Goal: Task Accomplishment & Management: Manage account settings

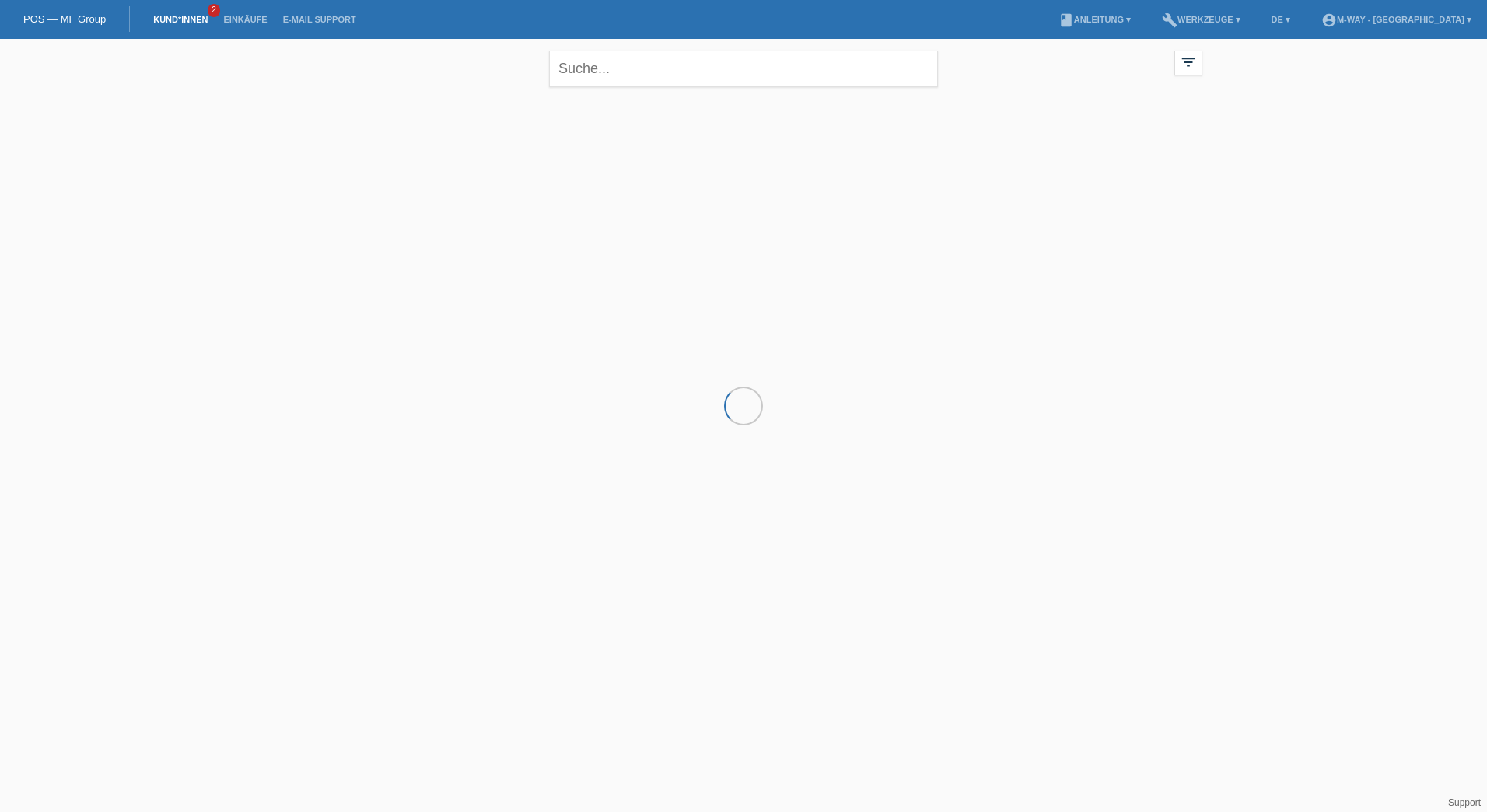
click at [188, 23] on link "Kund*innen" at bounding box center [180, 19] width 70 height 9
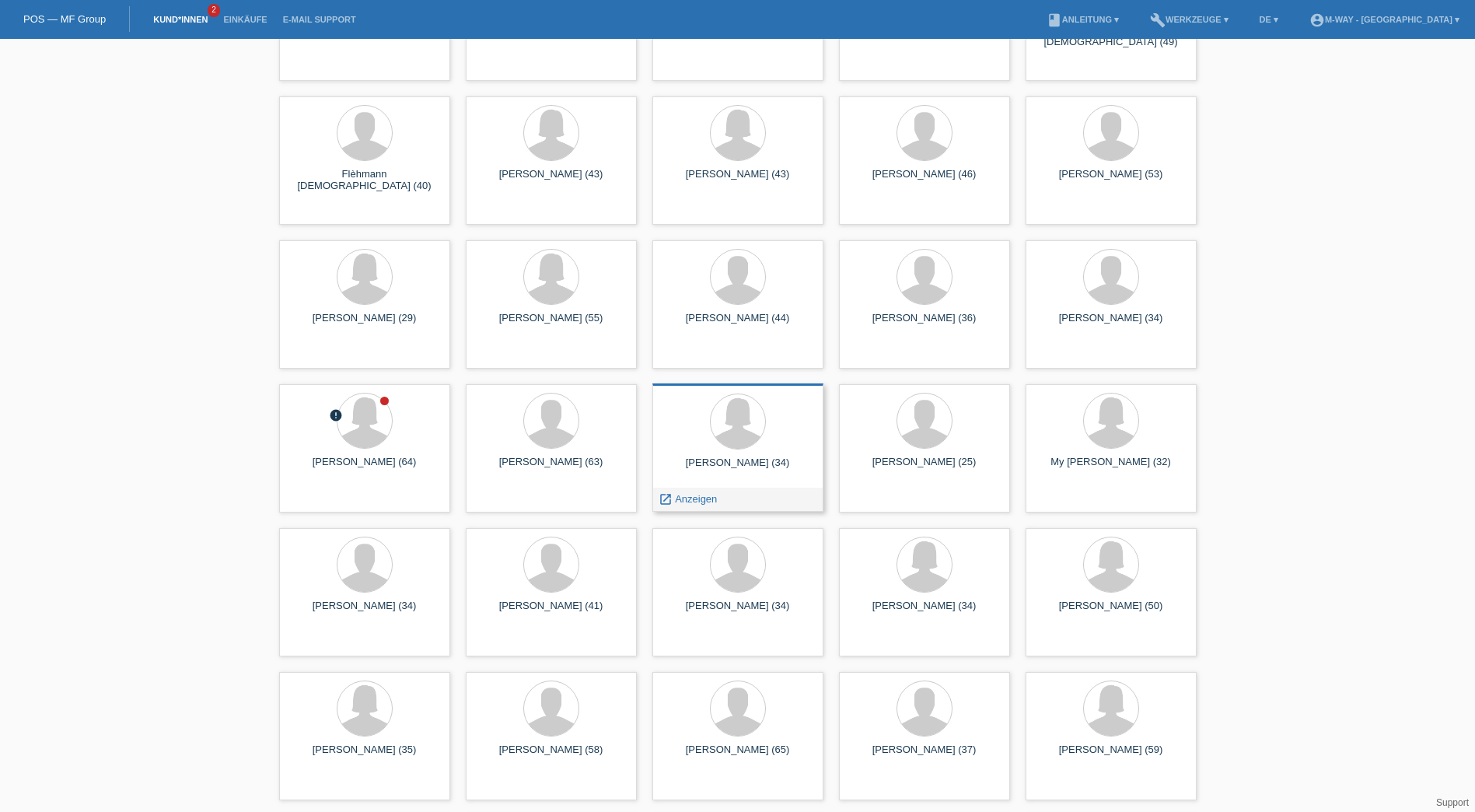
scroll to position [1010, 0]
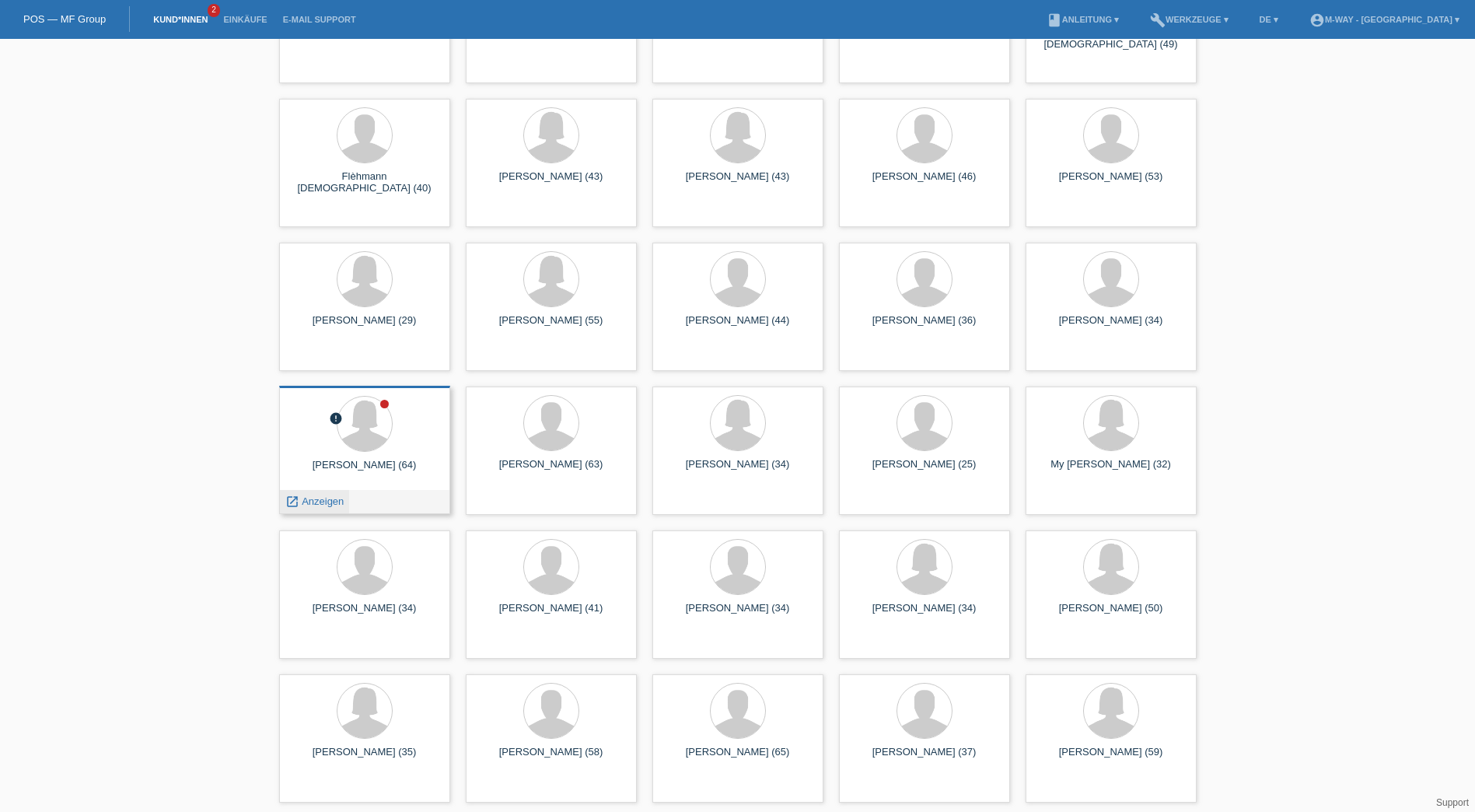
click at [327, 504] on span "Anzeigen" at bounding box center [323, 501] width 42 height 12
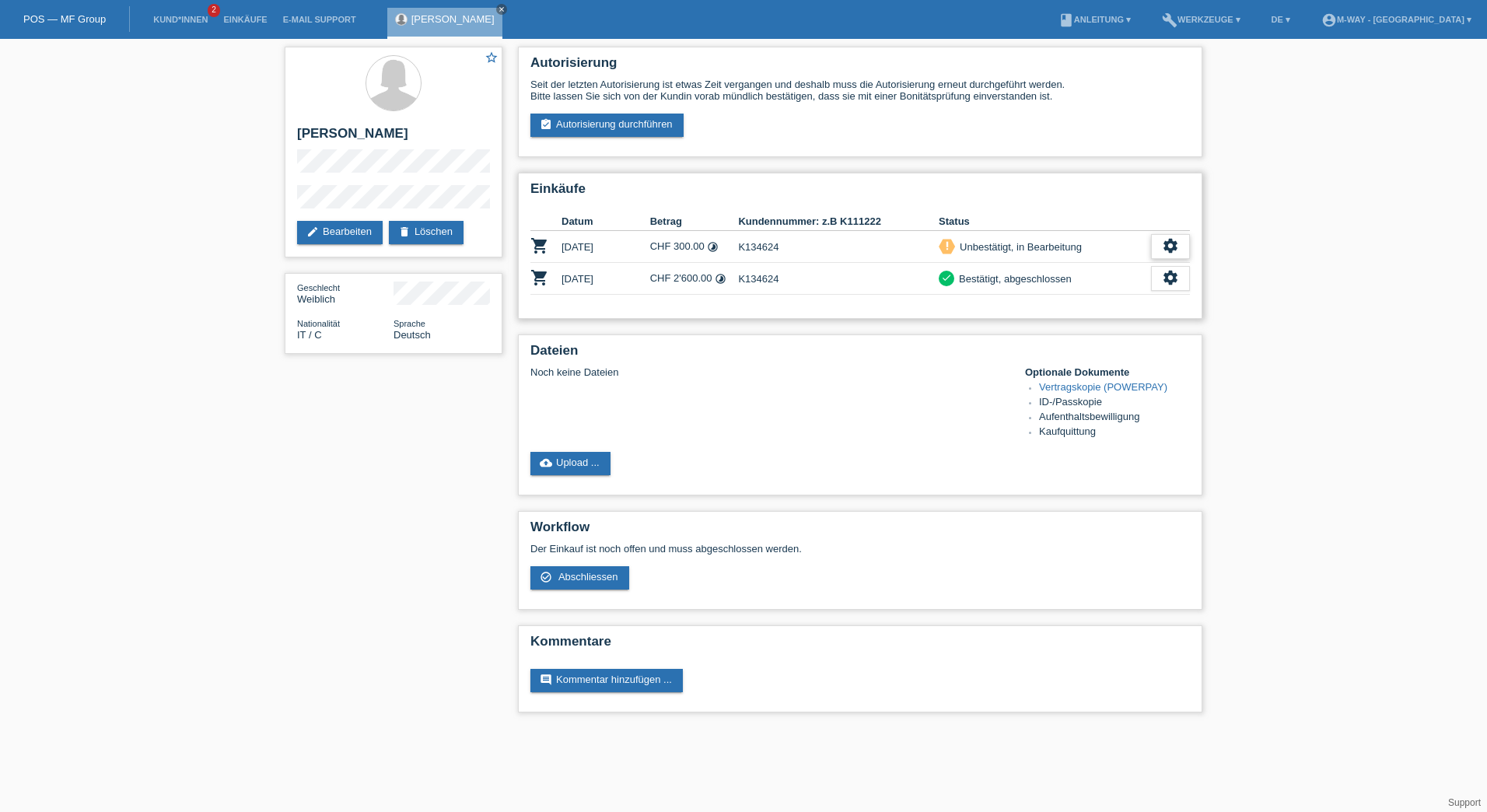
click at [1167, 242] on icon "settings" at bounding box center [1170, 246] width 17 height 17
click at [1086, 367] on span "Kundin ist vom Kauf zurückgetreten..." at bounding box center [1124, 364] width 225 height 19
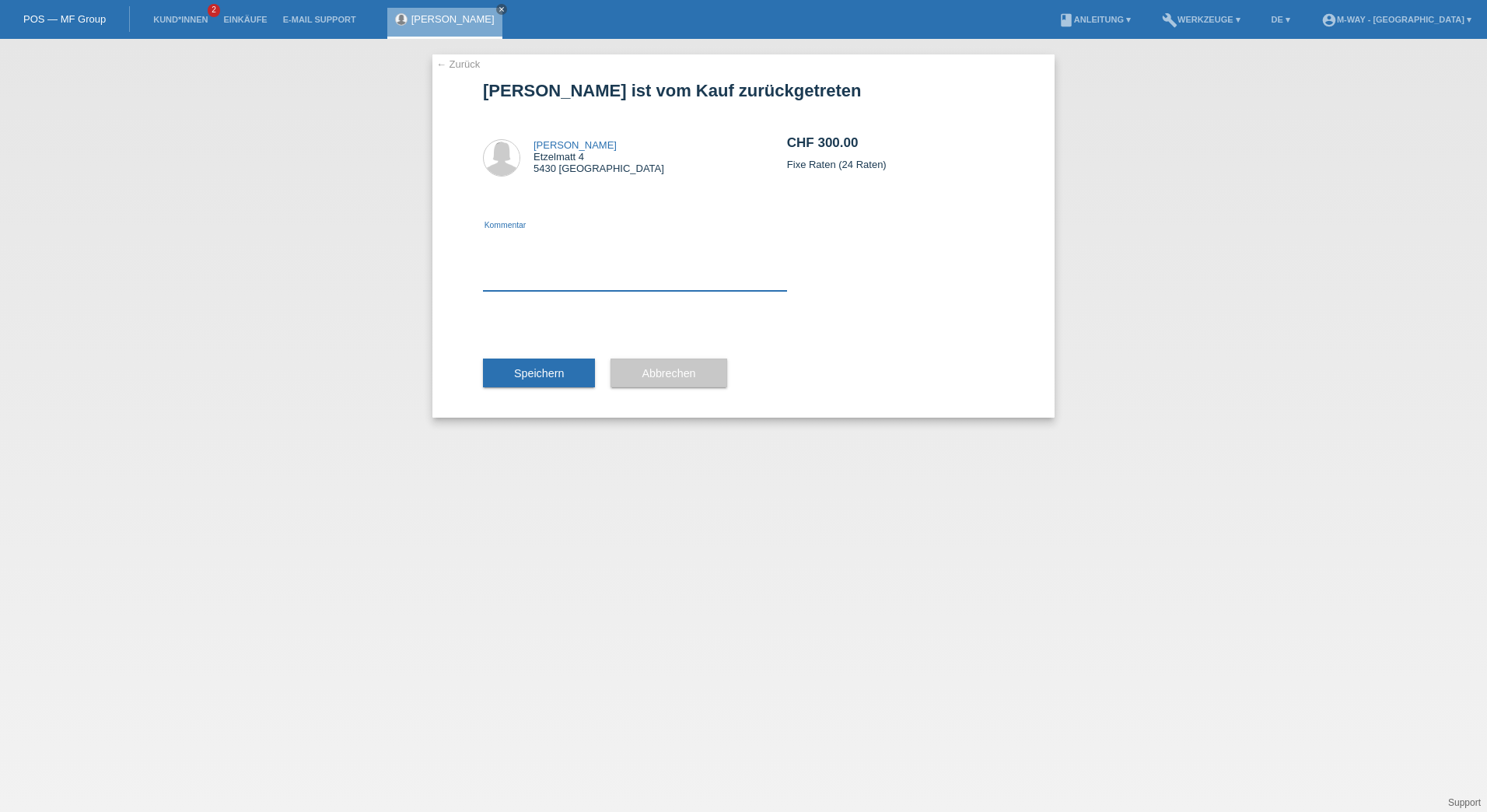
click at [514, 274] on textarea at bounding box center [635, 261] width 304 height 60
type textarea "Habe falsch eingetragen damals"
click at [526, 386] on button "Speichern" at bounding box center [538, 373] width 112 height 29
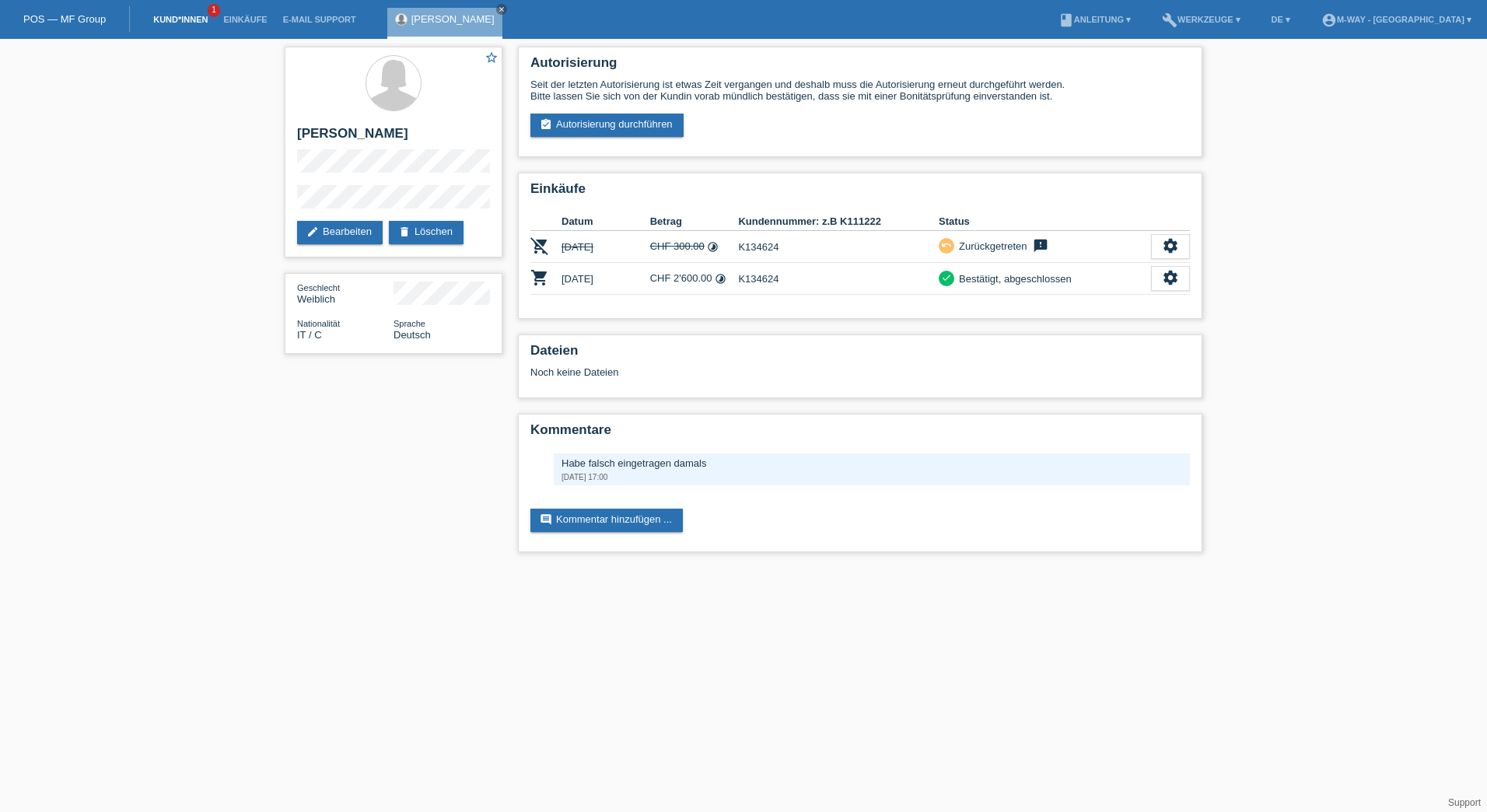
click at [201, 15] on link "Kund*innen" at bounding box center [180, 19] width 70 height 9
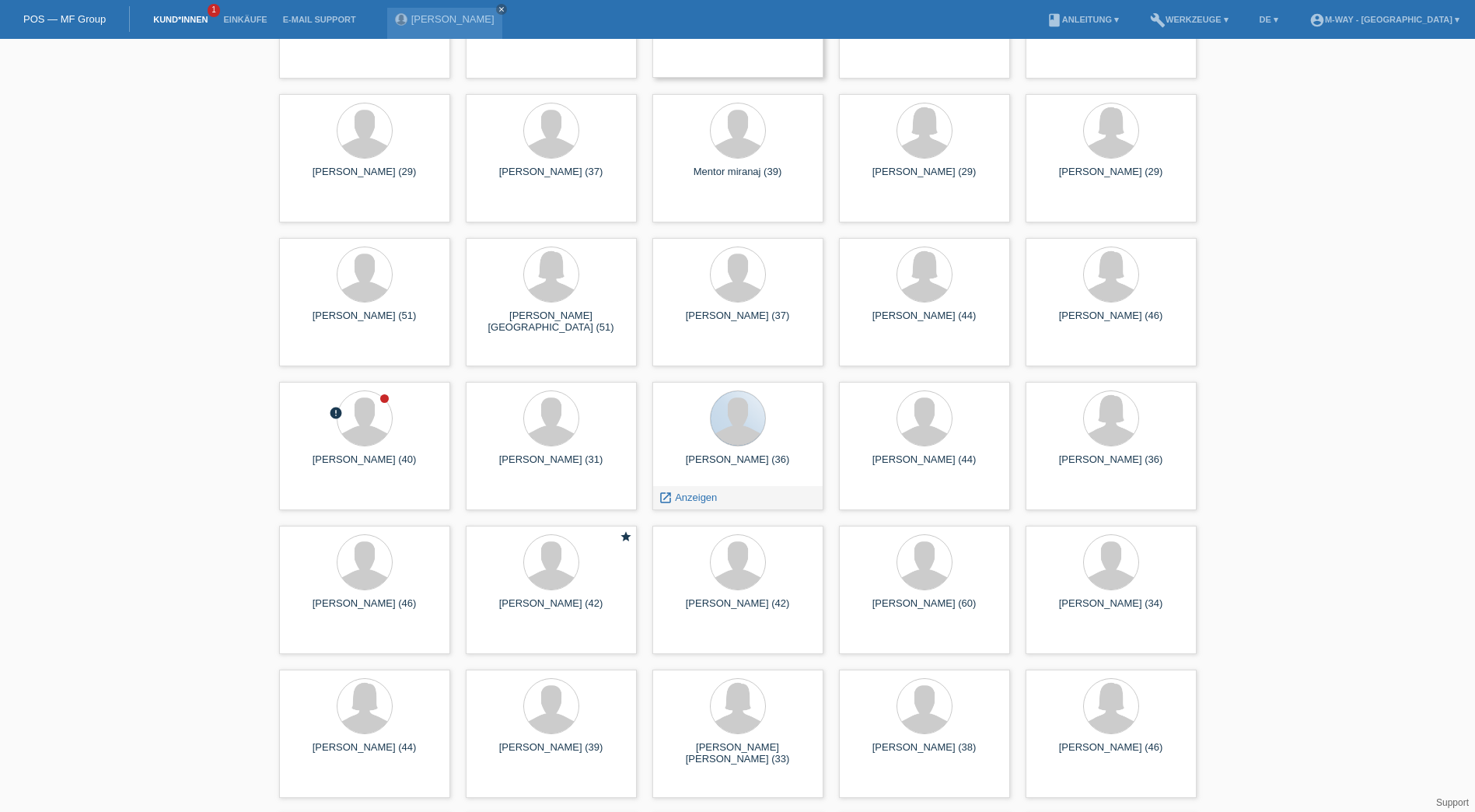
scroll to position [3654, 0]
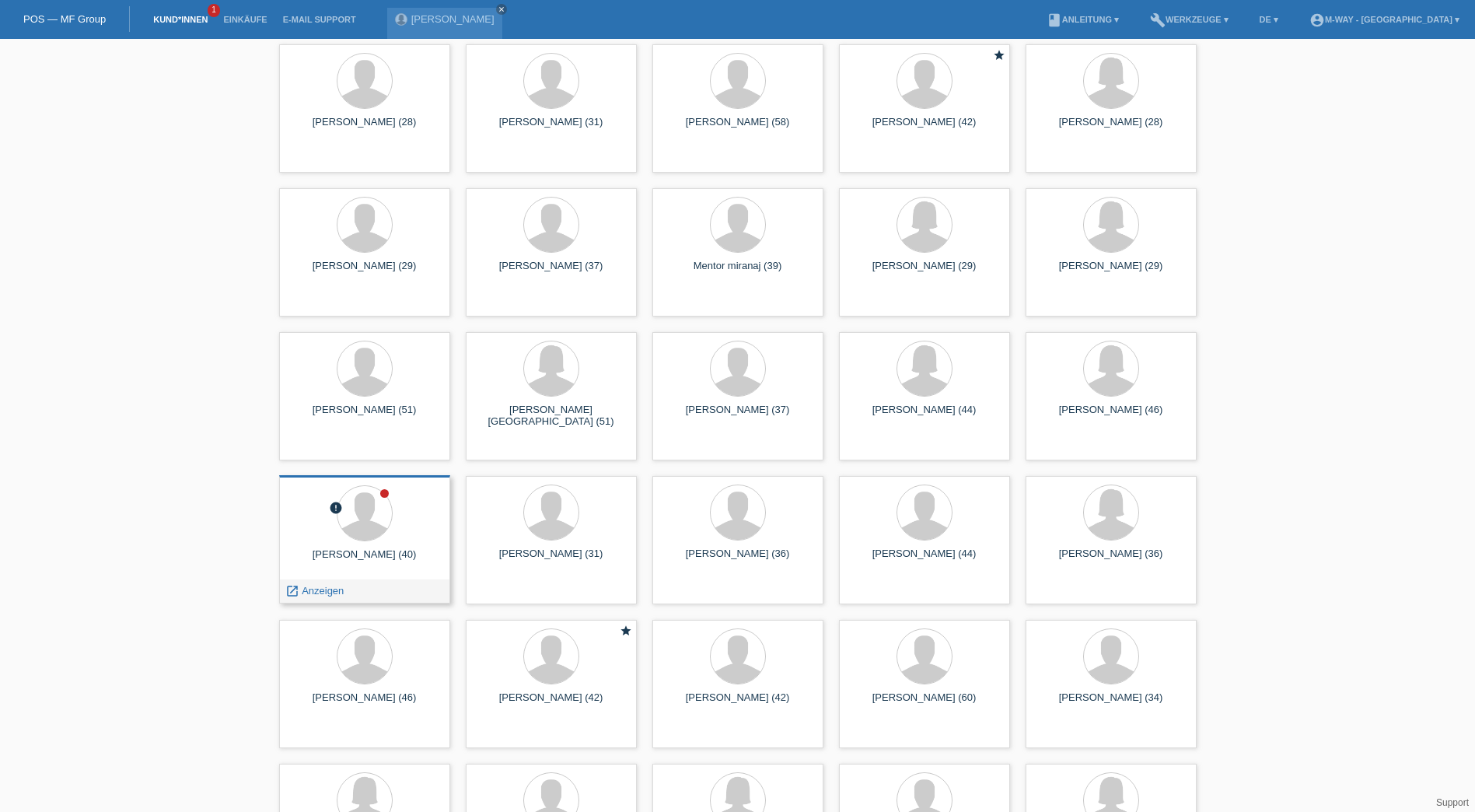
click at [318, 588] on span "Anzeigen" at bounding box center [323, 590] width 42 height 12
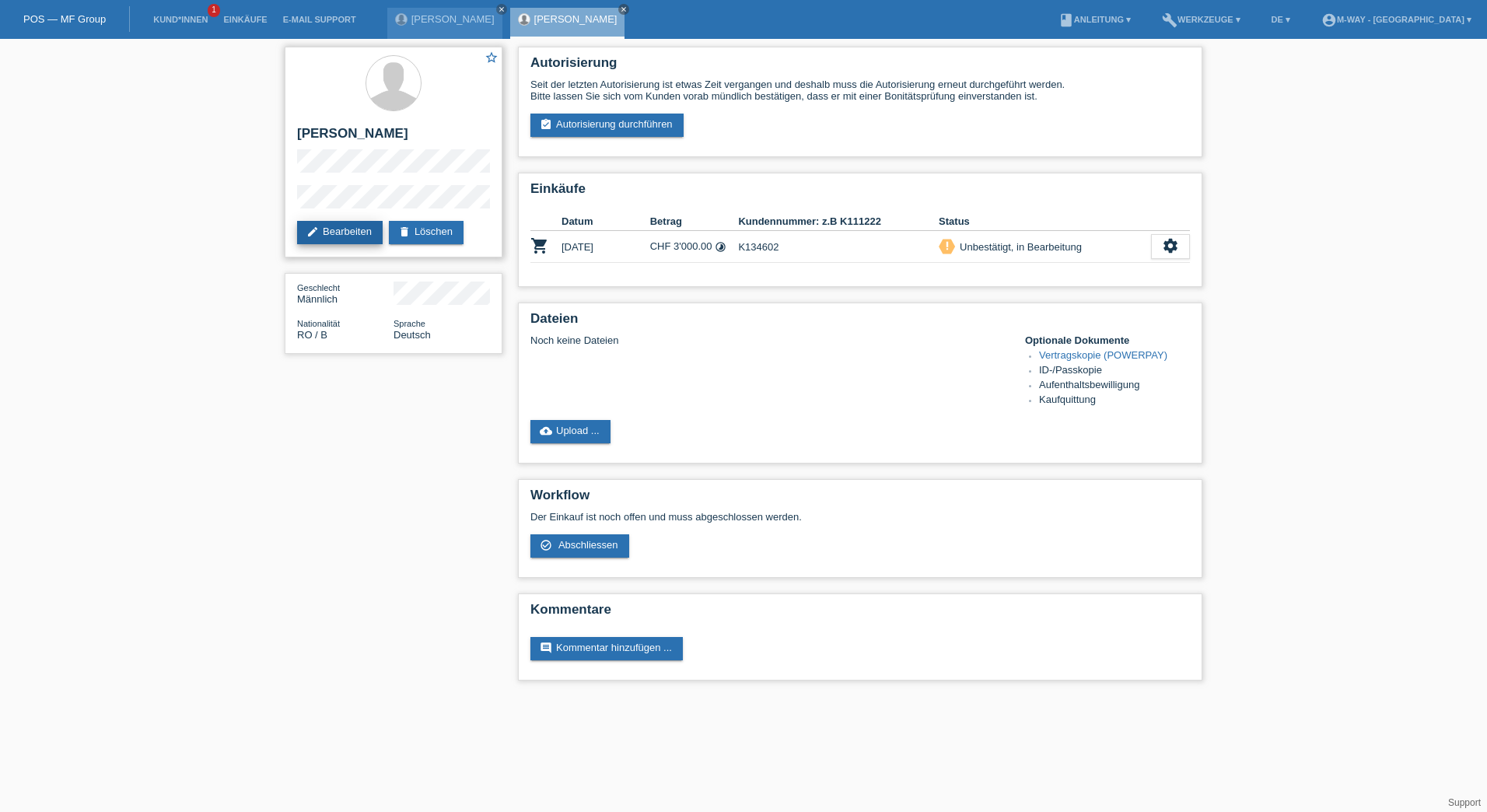
click at [352, 236] on link "edit Bearbeiten" at bounding box center [340, 233] width 85 height 24
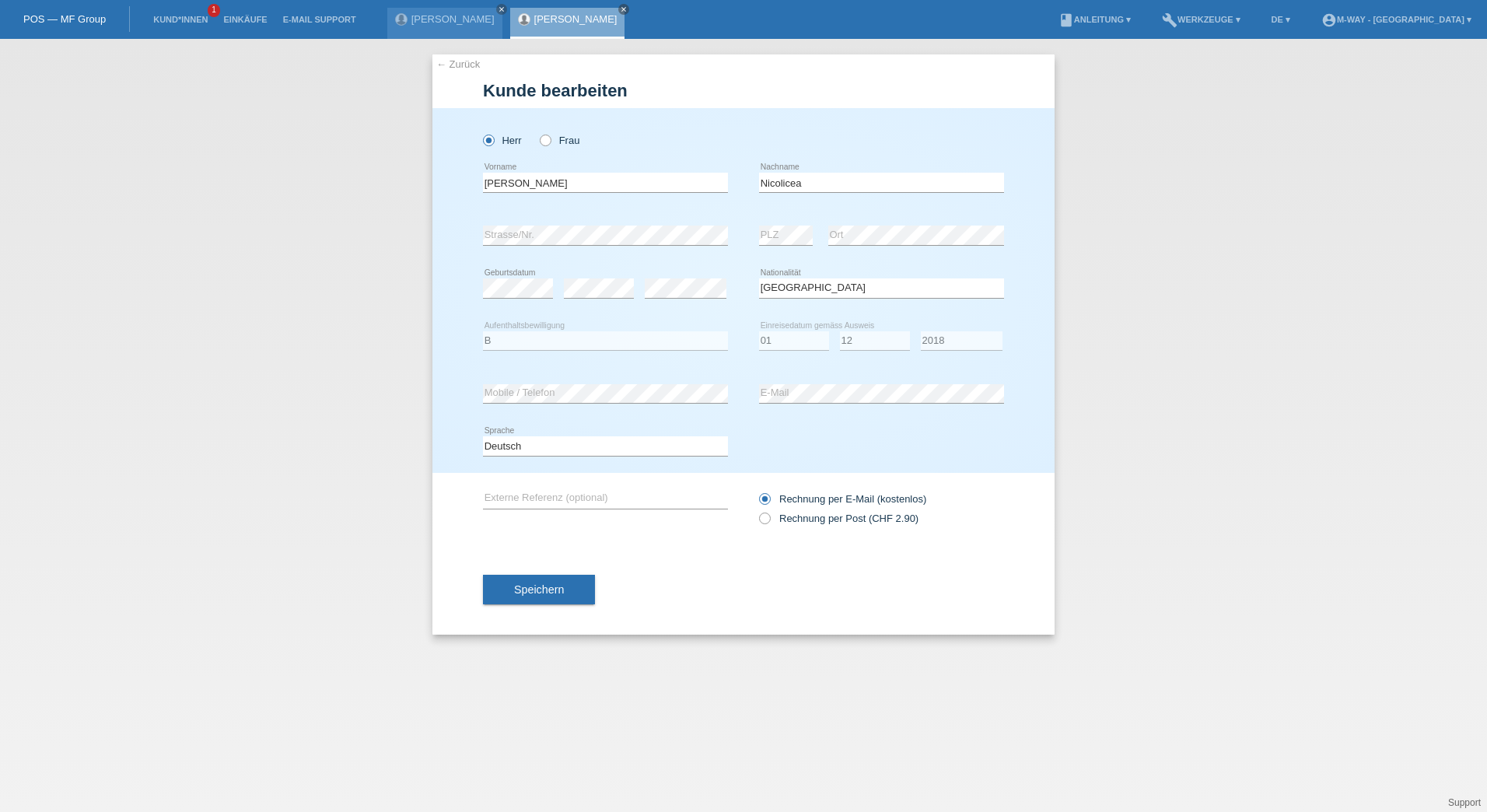
select select "RO"
select select "B"
select select "01"
select select "12"
select select "2018"
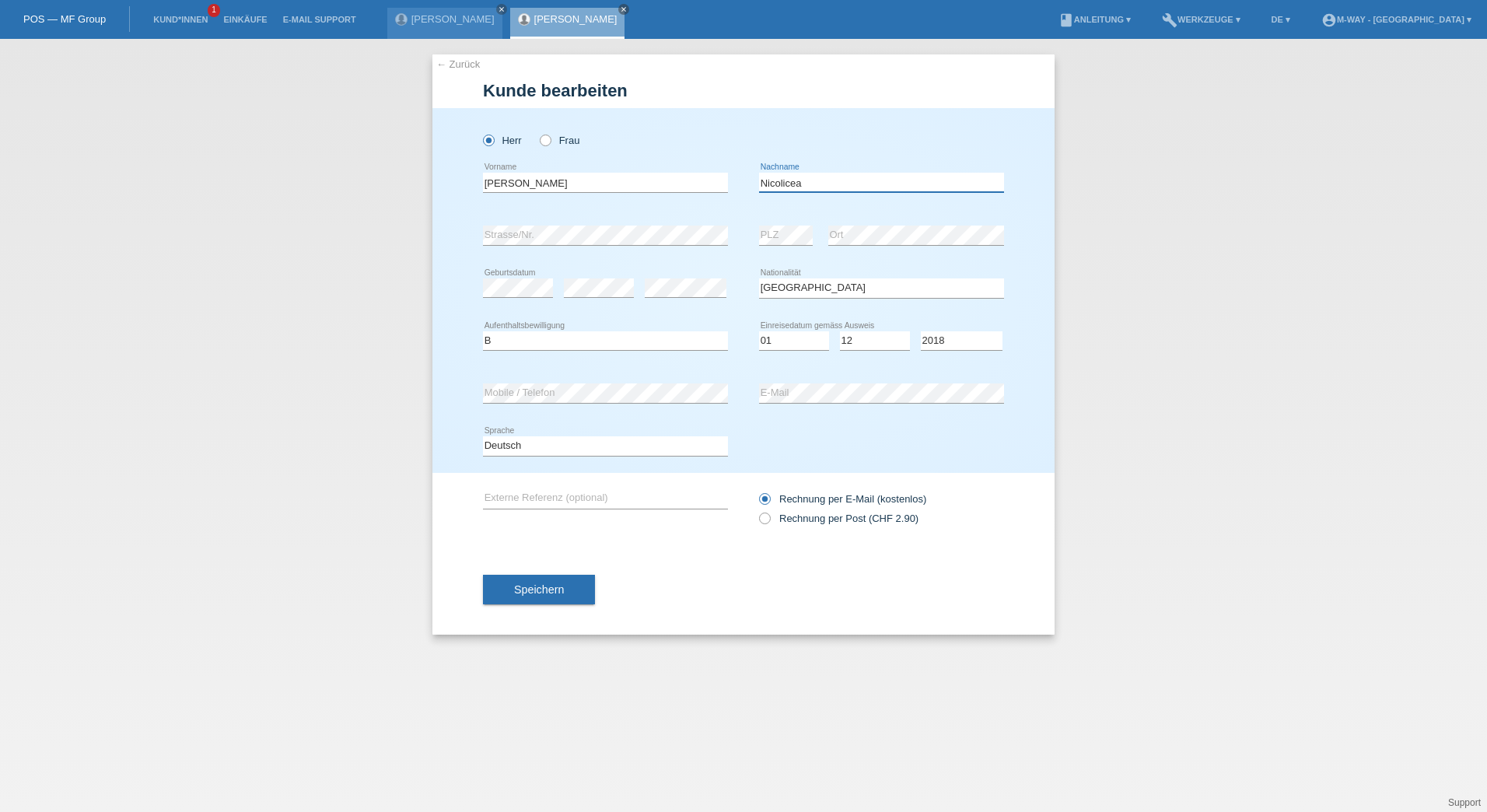
drag, startPoint x: 804, startPoint y: 185, endPoint x: 759, endPoint y: 186, distance: 45.0
click at [759, 186] on input "Nicolicea" at bounding box center [880, 182] width 245 height 19
click at [169, 21] on link "Kund*innen" at bounding box center [180, 19] width 70 height 9
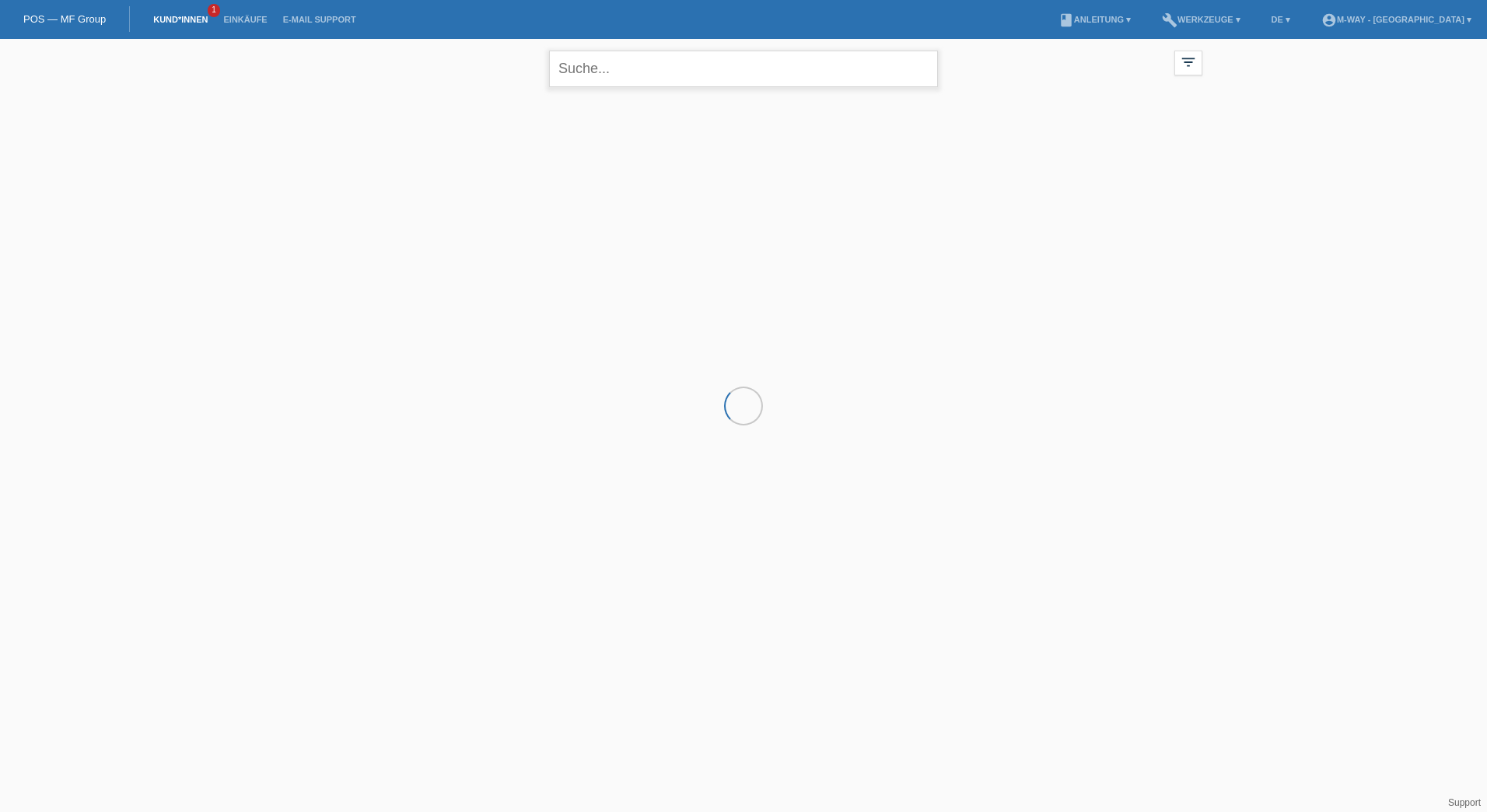
click at [584, 73] on input "text" at bounding box center [743, 69] width 388 height 36
paste input "Nicolicea"
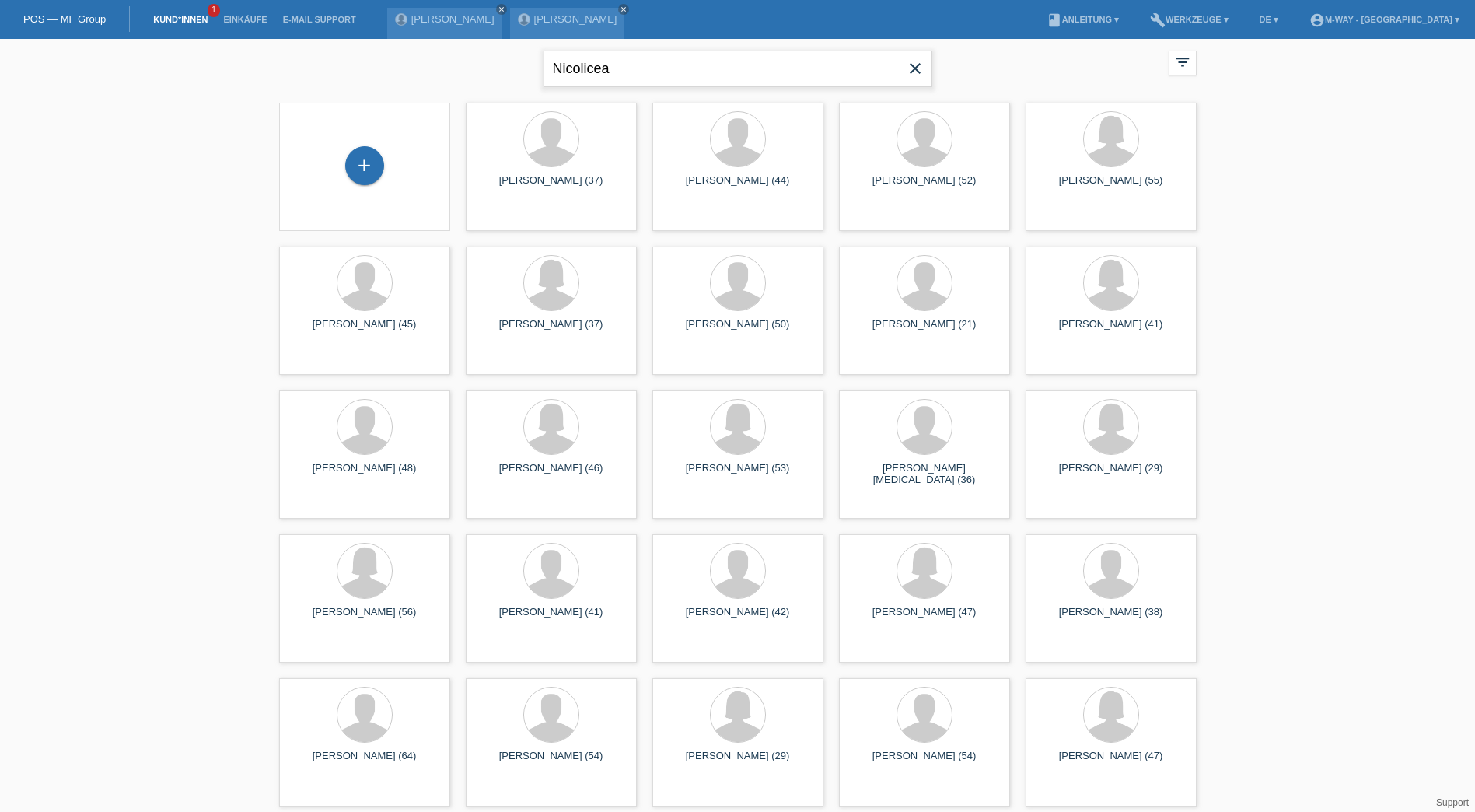
click at [679, 76] on input "Nicolicea" at bounding box center [738, 69] width 388 height 36
type input "Nicolicea"
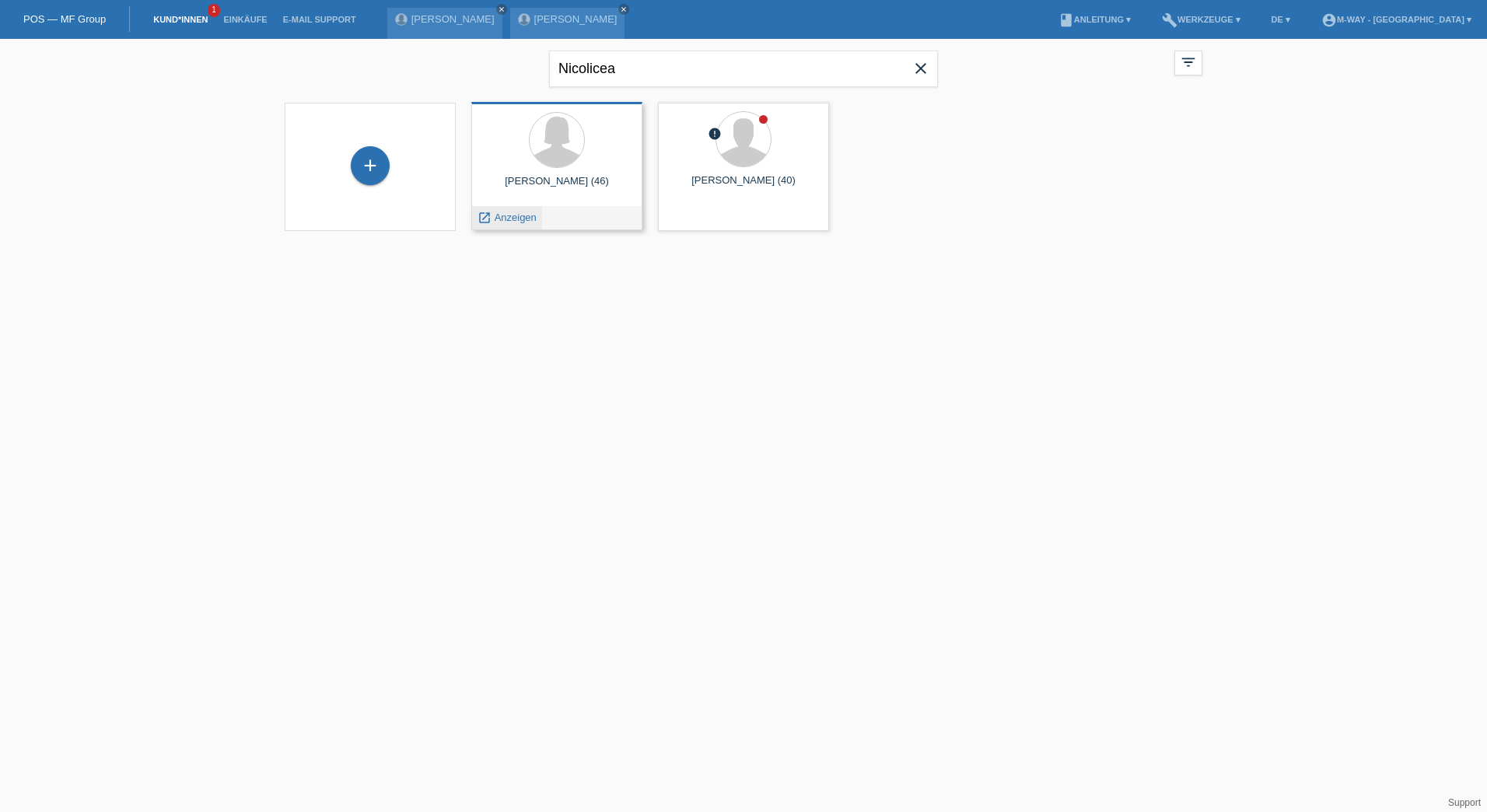
click at [517, 217] on span "Anzeigen" at bounding box center [516, 217] width 42 height 12
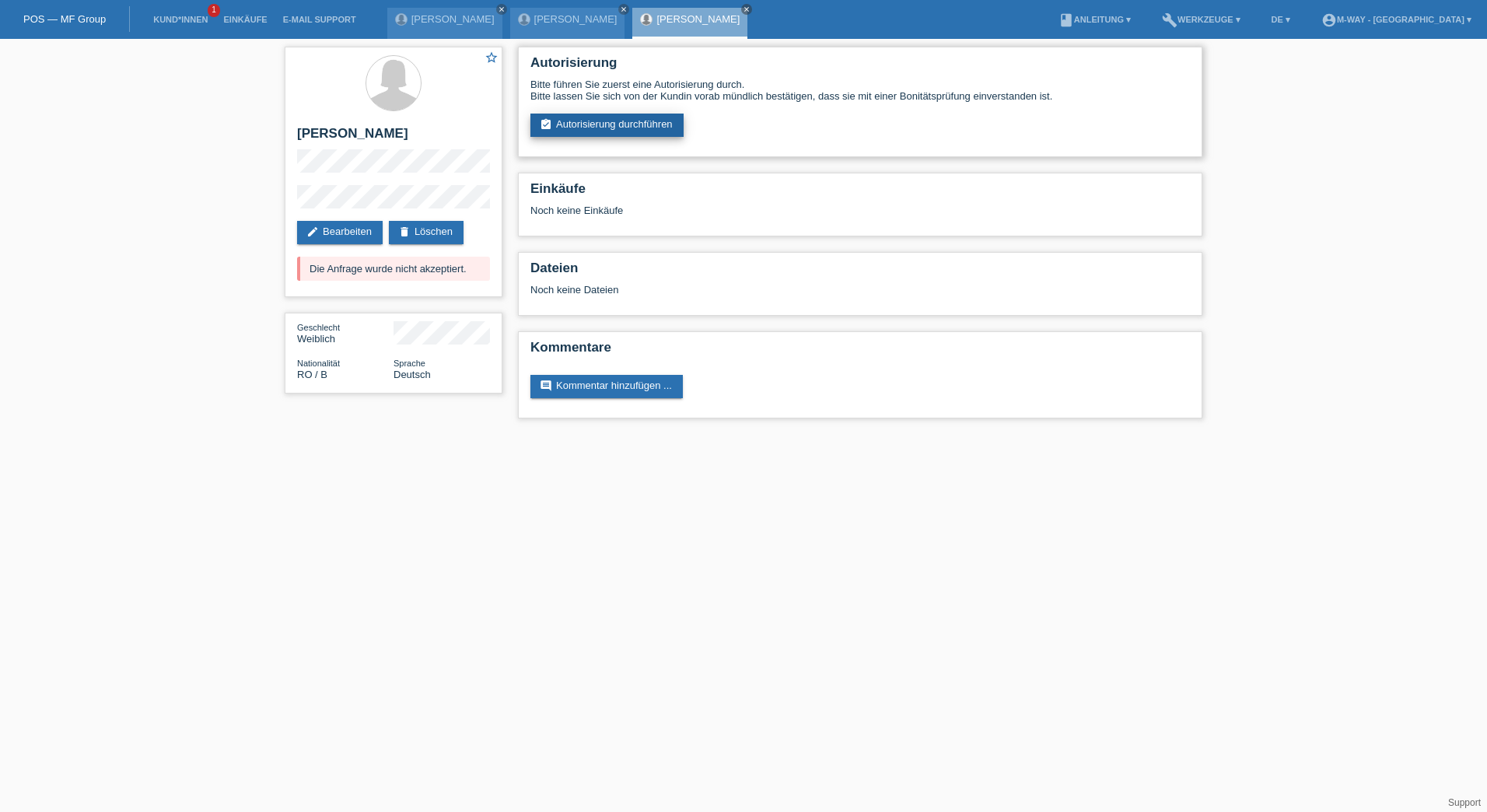
click at [629, 125] on link "assignment_turned_in Autorisierung durchführen" at bounding box center [607, 125] width 153 height 24
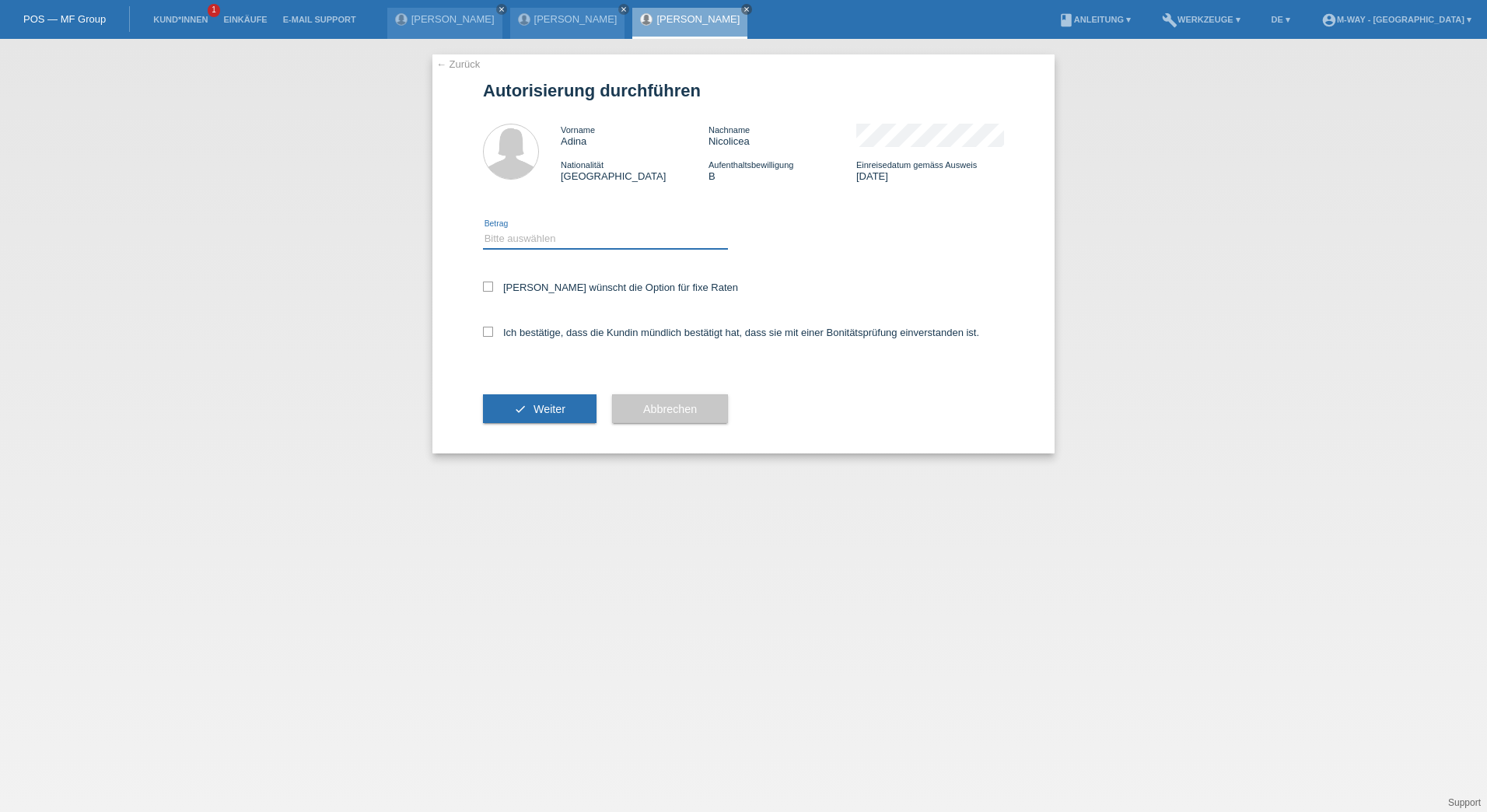
click at [567, 236] on select "Bitte auswählen CHF 1.00 - CHF 499.00 CHF 500.00 - CHF 1'999.00 CHF 2'000.00 - …" at bounding box center [605, 238] width 245 height 19
select select "3"
click at [483, 229] on select "Bitte auswählen CHF 1.00 - CHF 499.00 CHF 500.00 - CHF 1'999.00 CHF 2'000.00 - …" at bounding box center [605, 238] width 245 height 19
click at [489, 289] on icon at bounding box center [487, 286] width 10 height 10
click at [489, 289] on input "Kundin wünscht die Option für fixe Raten" at bounding box center [487, 286] width 10 height 10
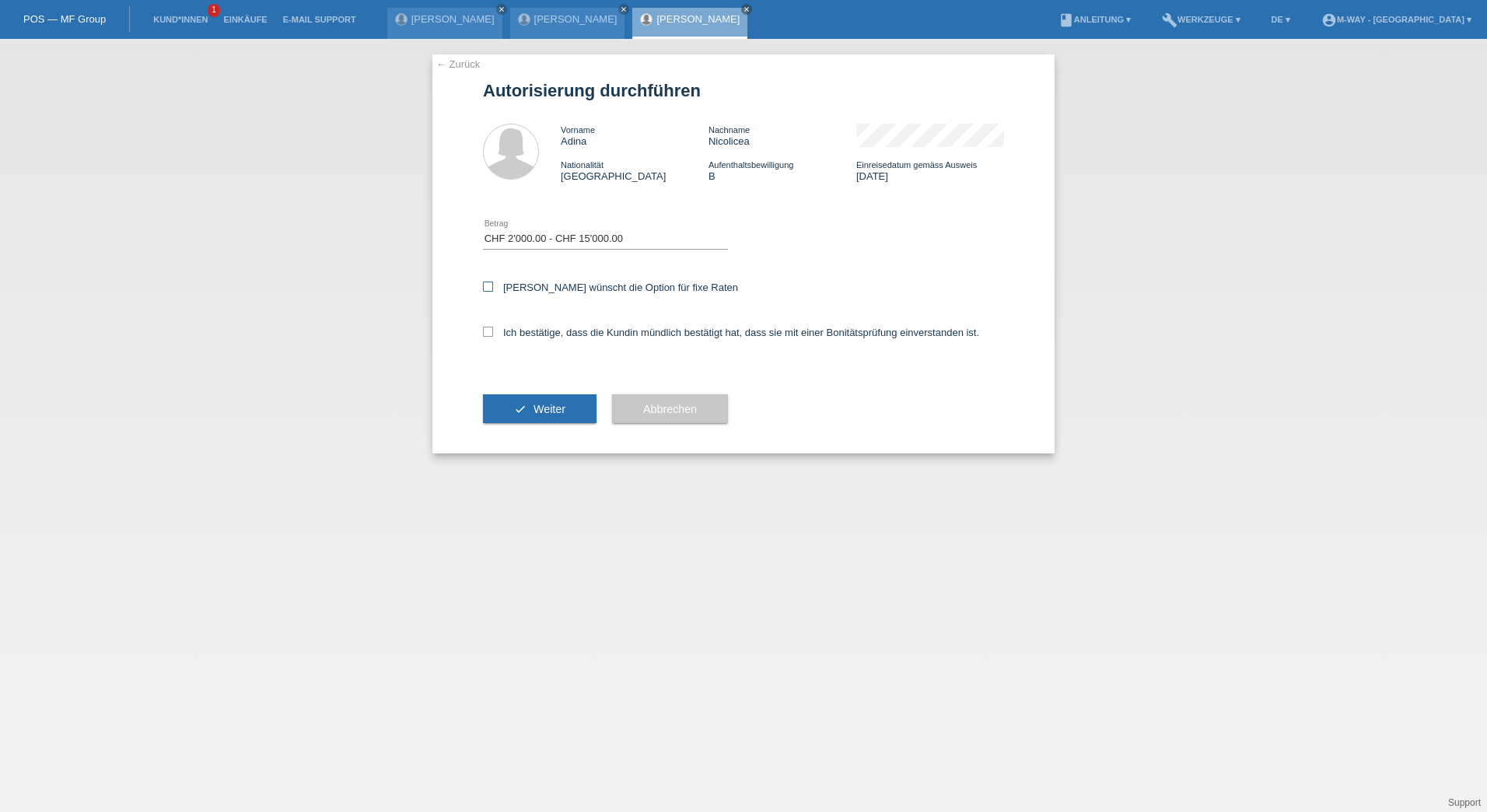
checkbox input "true"
click at [489, 325] on div "Ich bestätige, dass die Kundin mündlich bestätigt hat, dass sie mit einer Bonit…" at bounding box center [743, 337] width 521 height 53
click at [490, 334] on icon at bounding box center [487, 331] width 10 height 10
click at [490, 334] on input "Ich bestätige, dass die Kundin mündlich bestätigt hat, dass sie mit einer Bonit…" at bounding box center [487, 331] width 10 height 10
checkbox input "true"
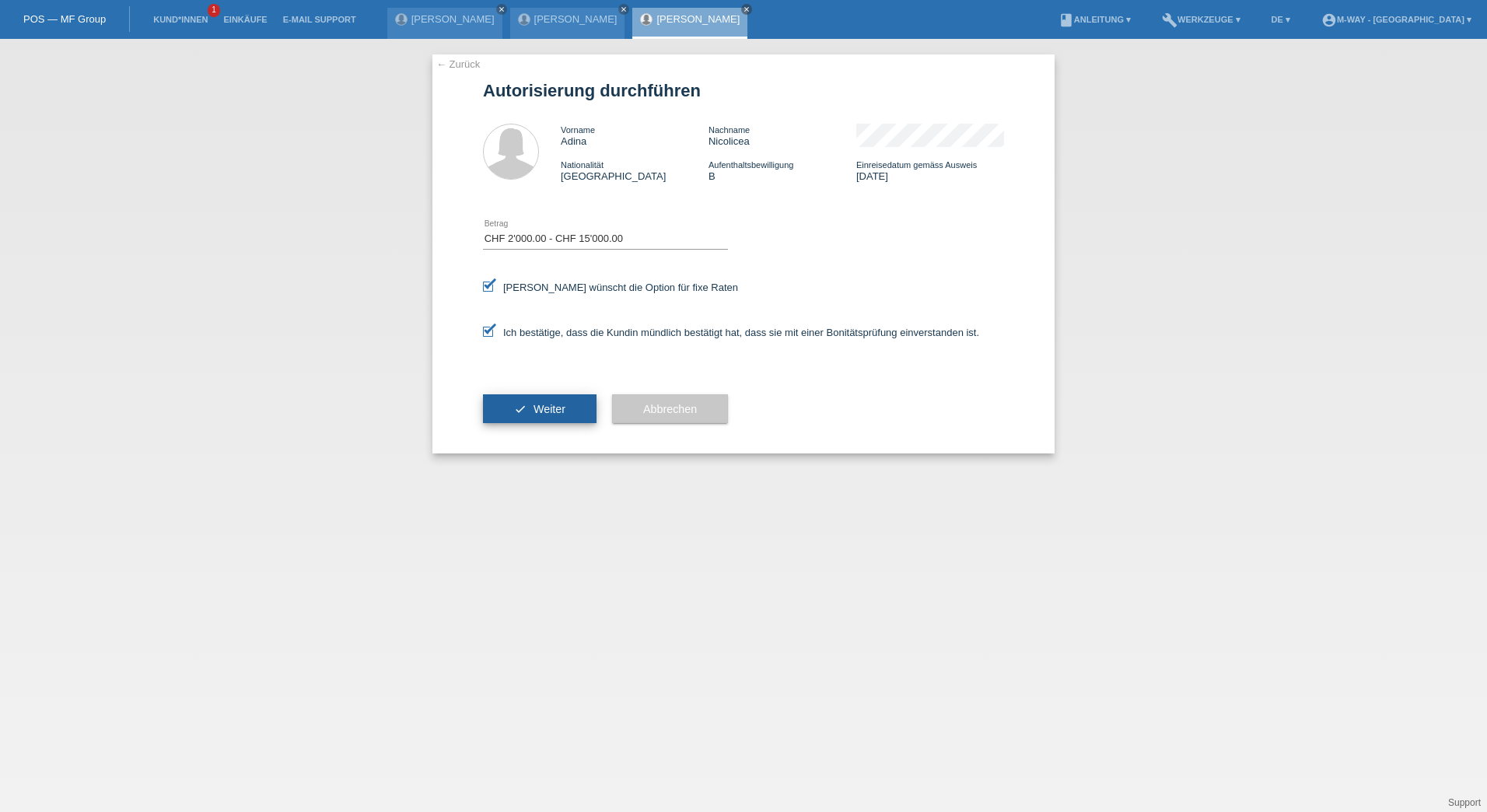
click at [528, 406] on button "check Weiter" at bounding box center [539, 408] width 114 height 29
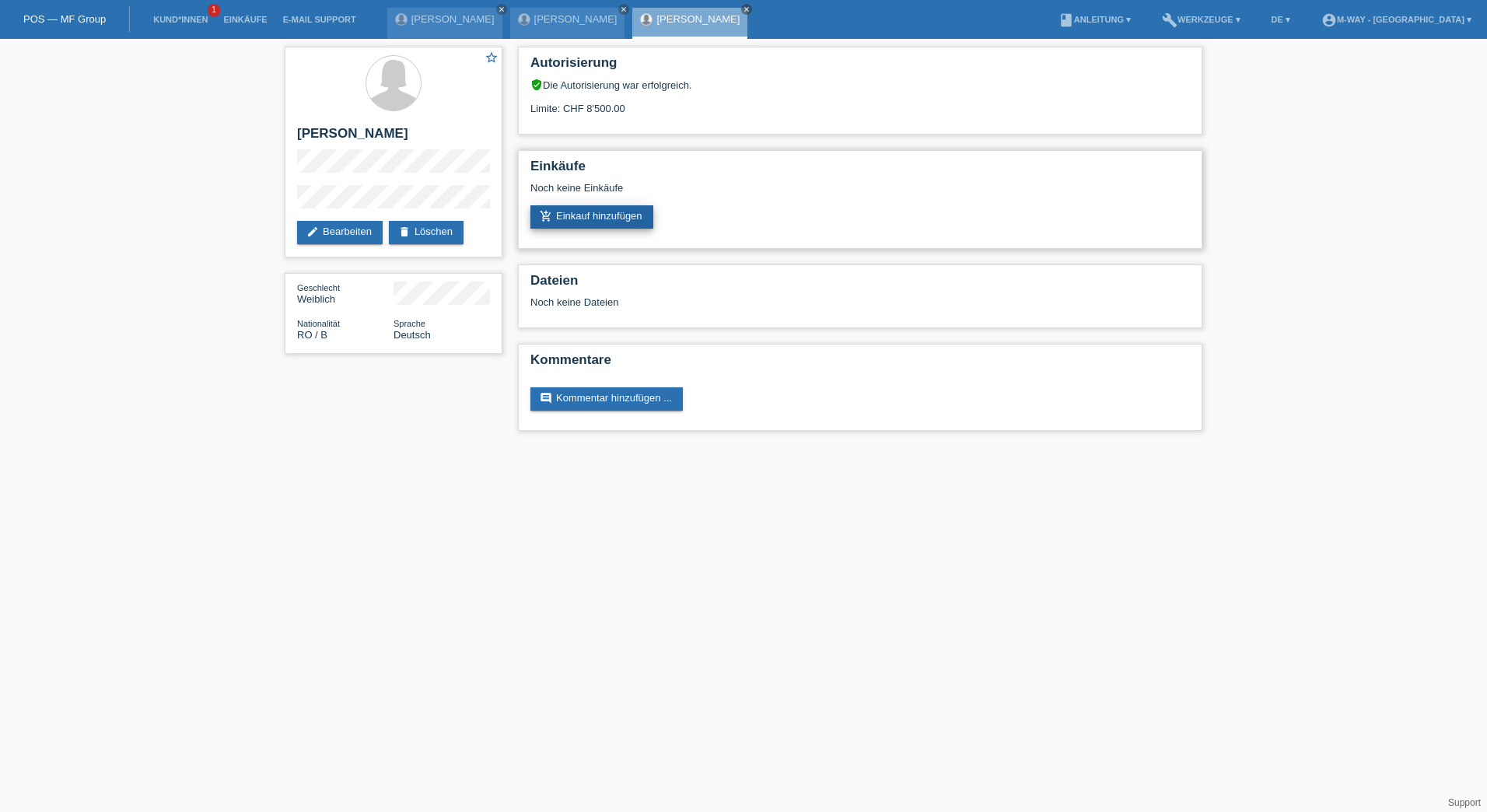
click at [607, 218] on link "add_shopping_cart Einkauf hinzufügen" at bounding box center [591, 217] width 123 height 24
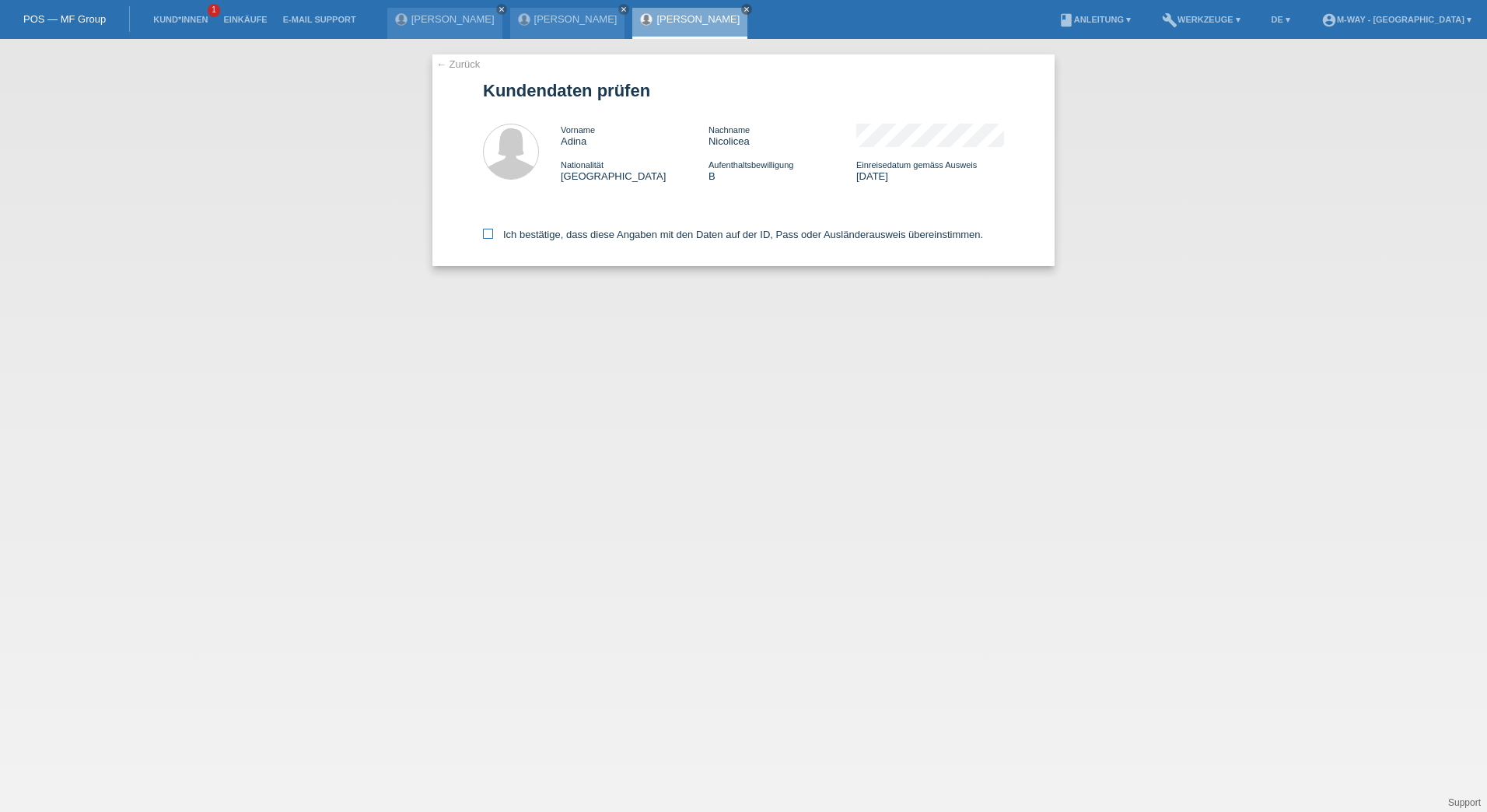
click at [490, 229] on icon at bounding box center [487, 233] width 10 height 10
click at [490, 229] on input "Ich bestätige, dass diese Angaben mit den Daten auf der ID, Pass oder Ausländer…" at bounding box center [487, 233] width 10 height 10
checkbox input "true"
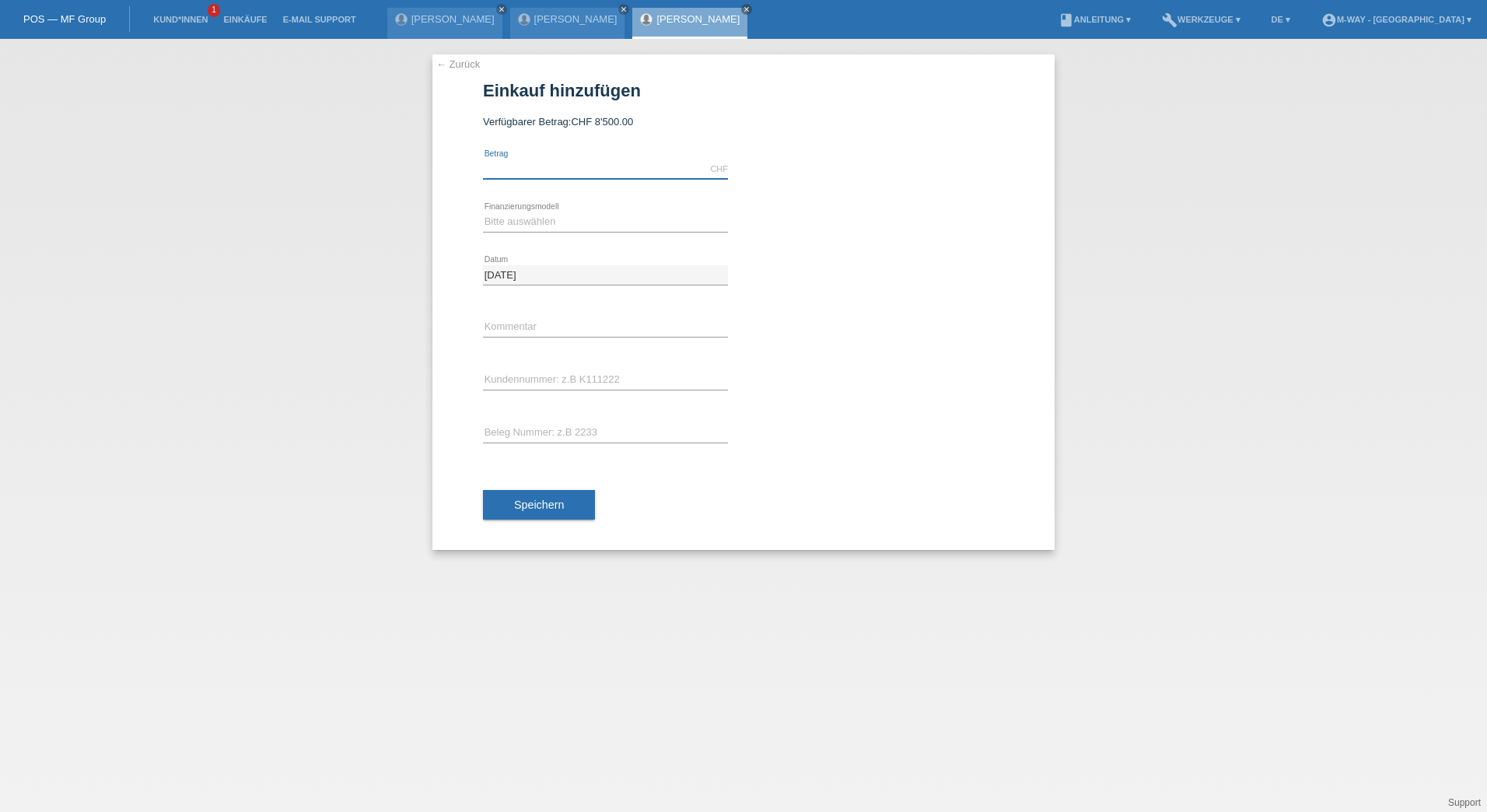
click at [544, 169] on input "text" at bounding box center [605, 168] width 245 height 19
type input "6000.00"
click at [499, 221] on select "Bitte auswählen Fixe Raten Kauf auf Rechnung mit Teilzahlungsoption" at bounding box center [605, 221] width 245 height 19
select select "77"
click at [483, 212] on select "Bitte auswählen Fixe Raten Kauf auf Rechnung mit Teilzahlungsoption" at bounding box center [605, 221] width 245 height 19
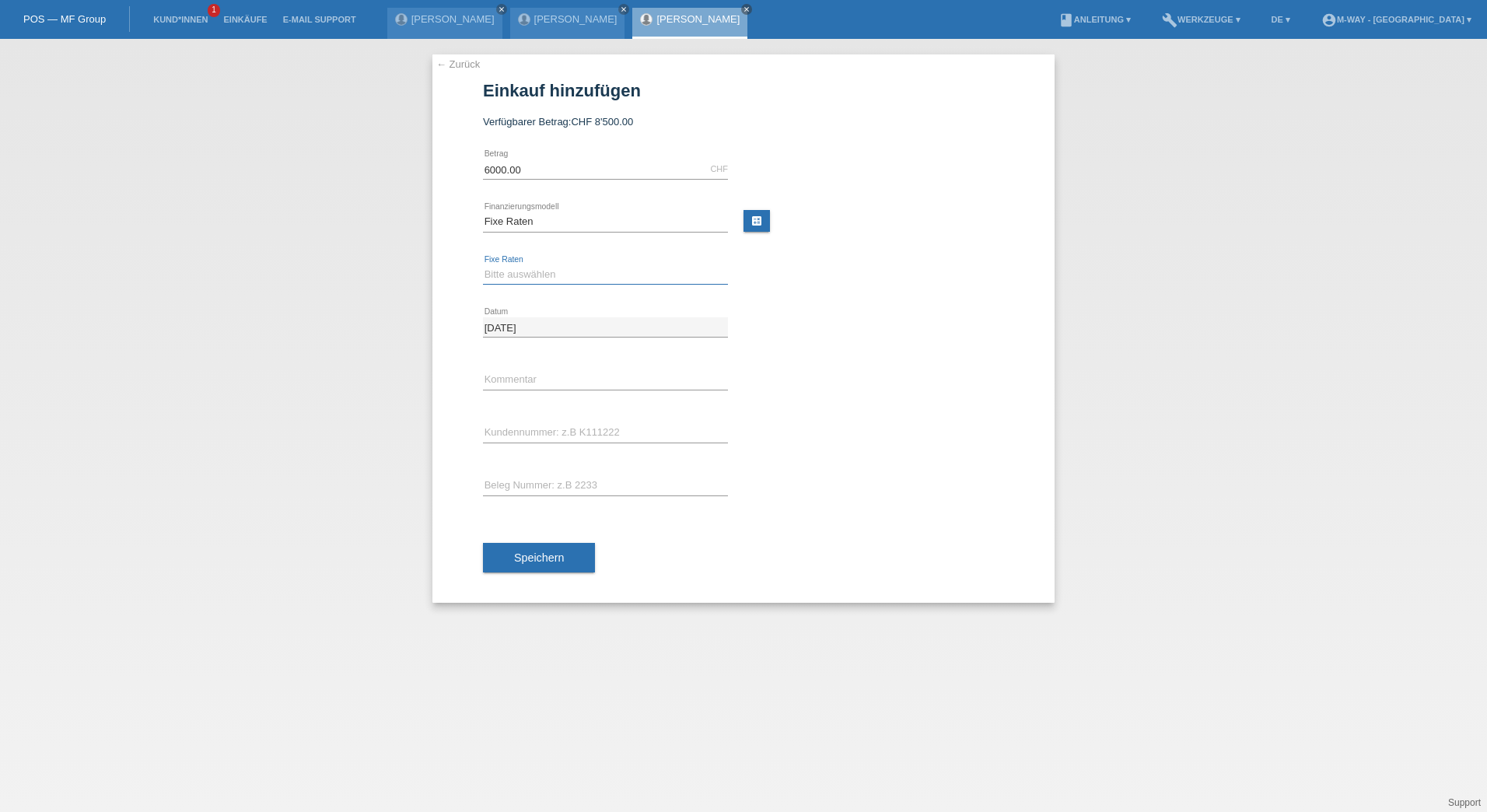
click at [512, 272] on select "Bitte auswählen 4 Raten 5 Raten 6 Raten 7 Raten 8 Raten 9 Raten 10 Raten 11 Rat…" at bounding box center [605, 275] width 245 height 19
select select "202"
click at [483, 266] on select "Bitte auswählen 4 Raten 5 Raten 6 Raten 7 Raten 8 Raten 9 Raten 10 Raten 11 Rat…" at bounding box center [605, 275] width 245 height 19
click at [507, 432] on input "text" at bounding box center [605, 432] width 245 height 19
type input "K134602"
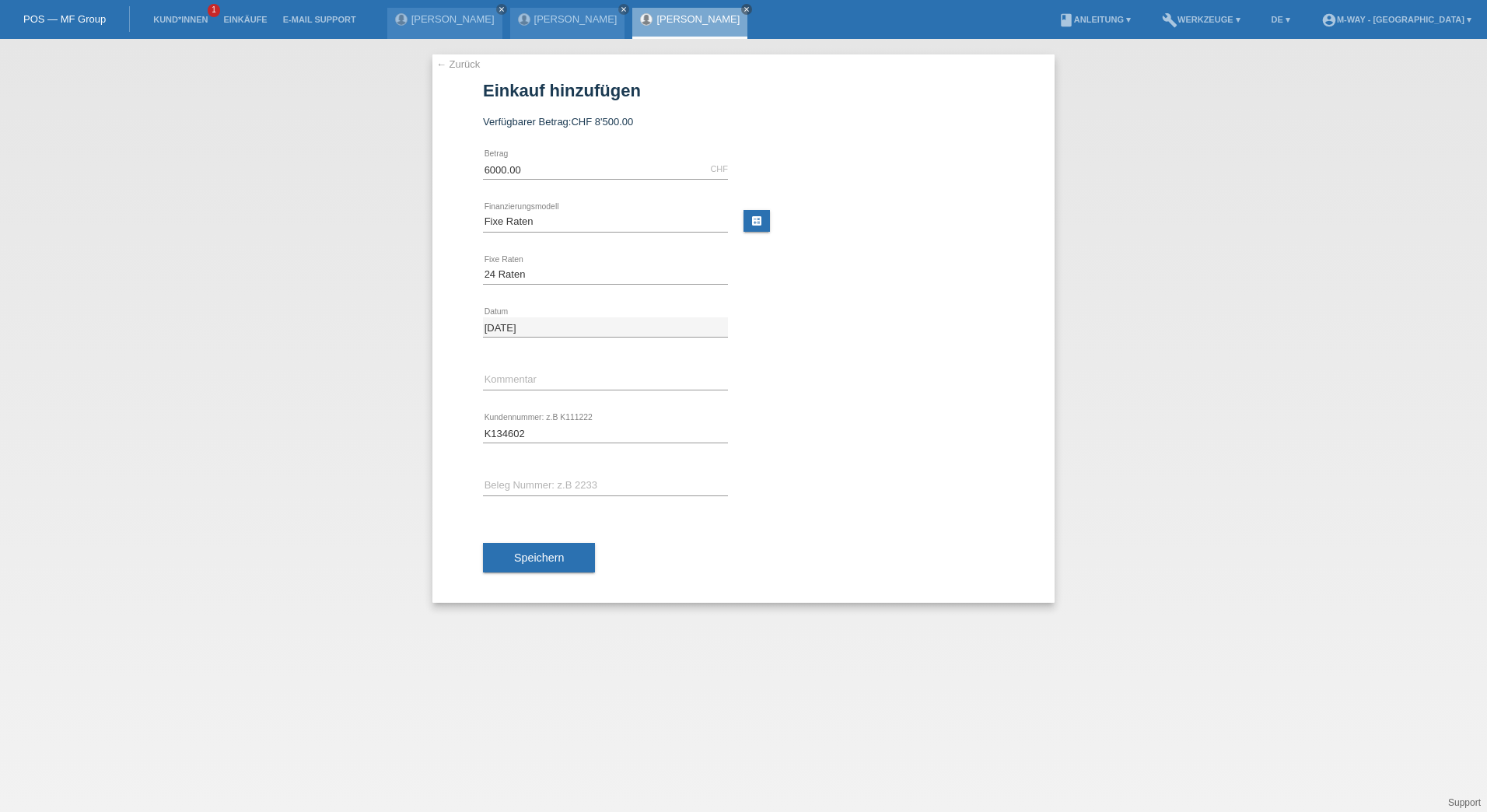
type input "45509"
click at [552, 556] on span "Speichern" at bounding box center [538, 557] width 50 height 13
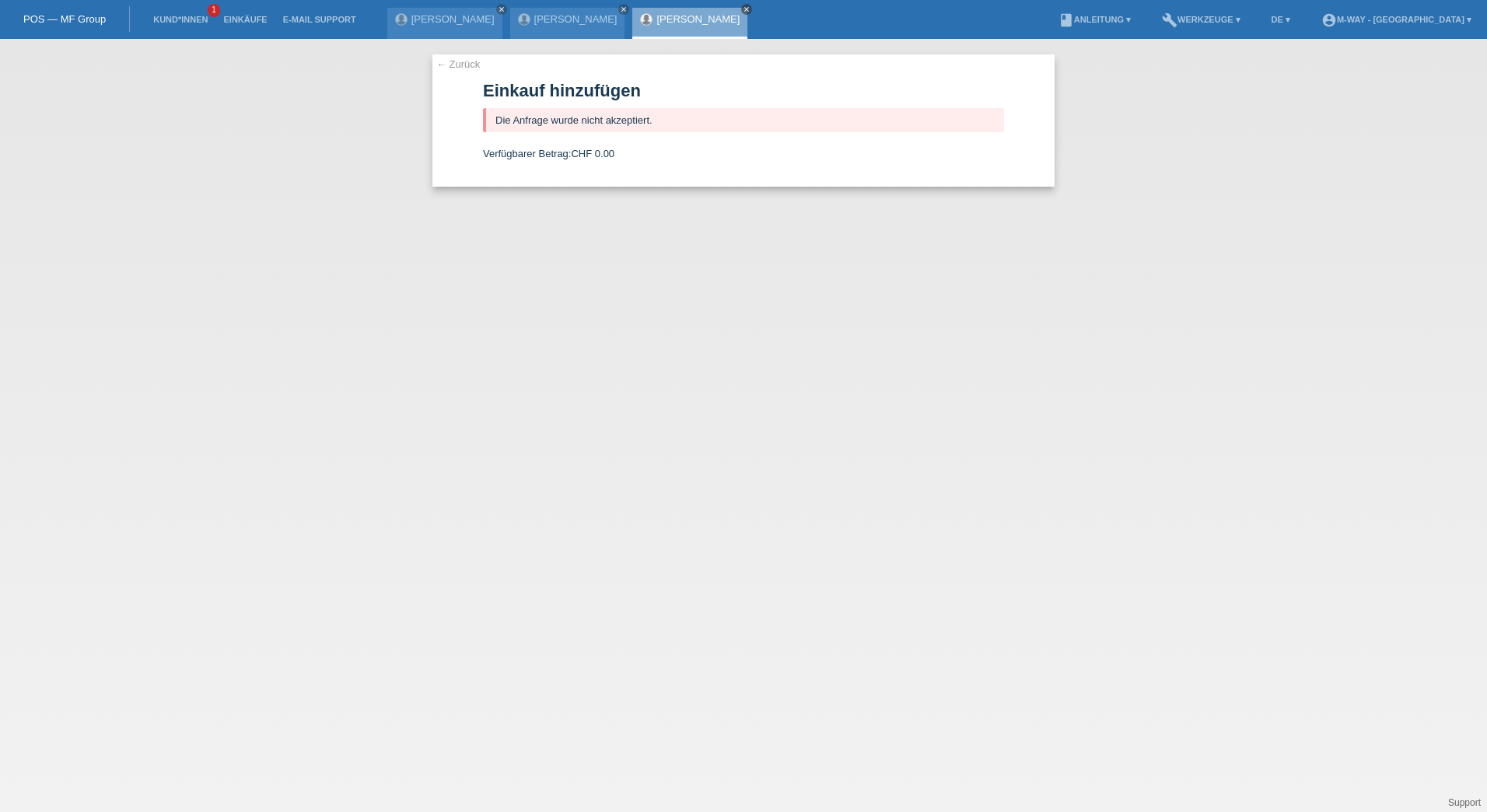
click at [746, 7] on icon "close" at bounding box center [747, 9] width 8 height 8
click at [198, 25] on li "Kund*innen 1" at bounding box center [180, 20] width 70 height 40
click at [198, 21] on link "Kund*innen" at bounding box center [180, 19] width 70 height 9
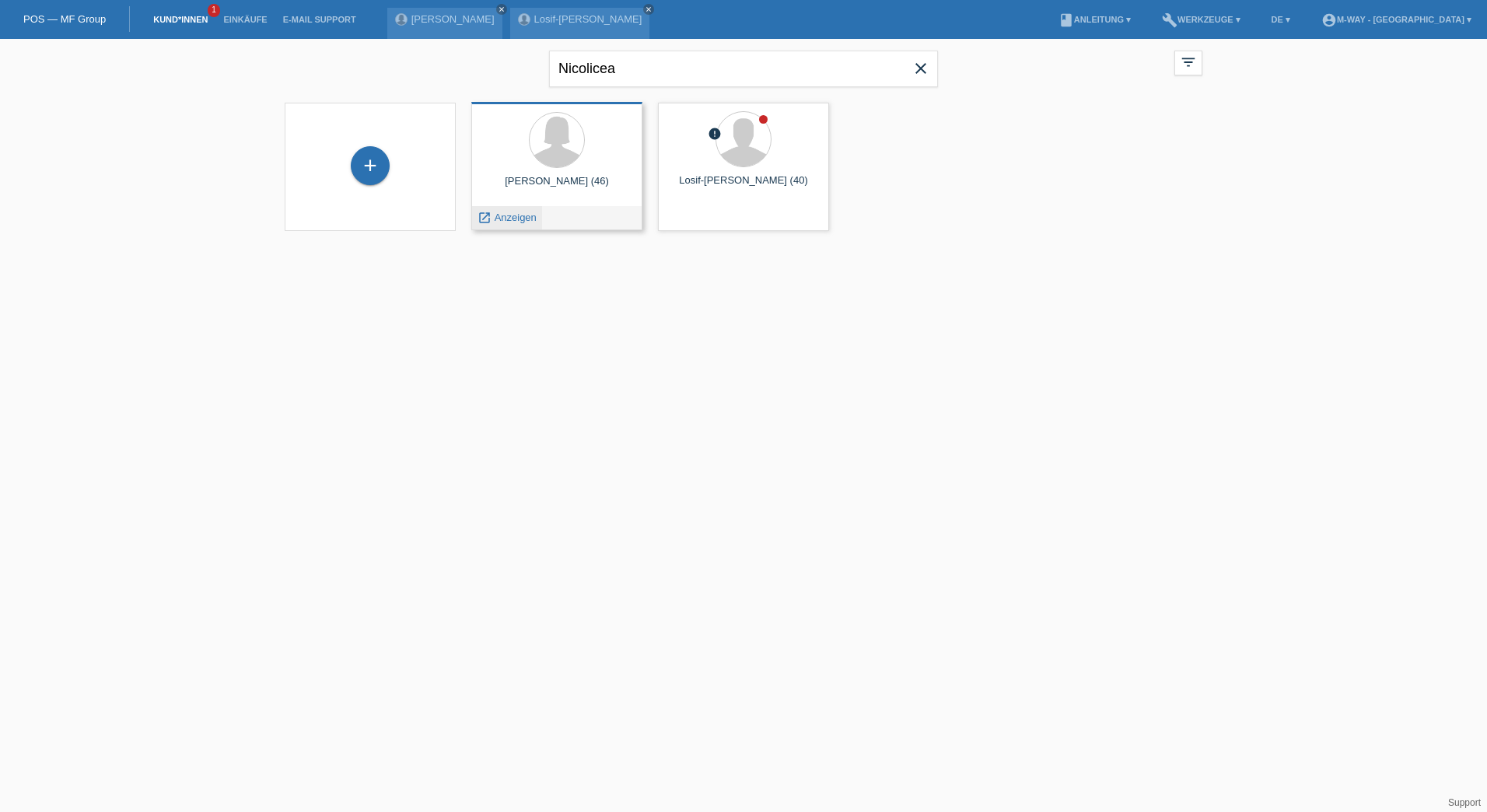
click at [519, 218] on span "Anzeigen" at bounding box center [516, 217] width 42 height 12
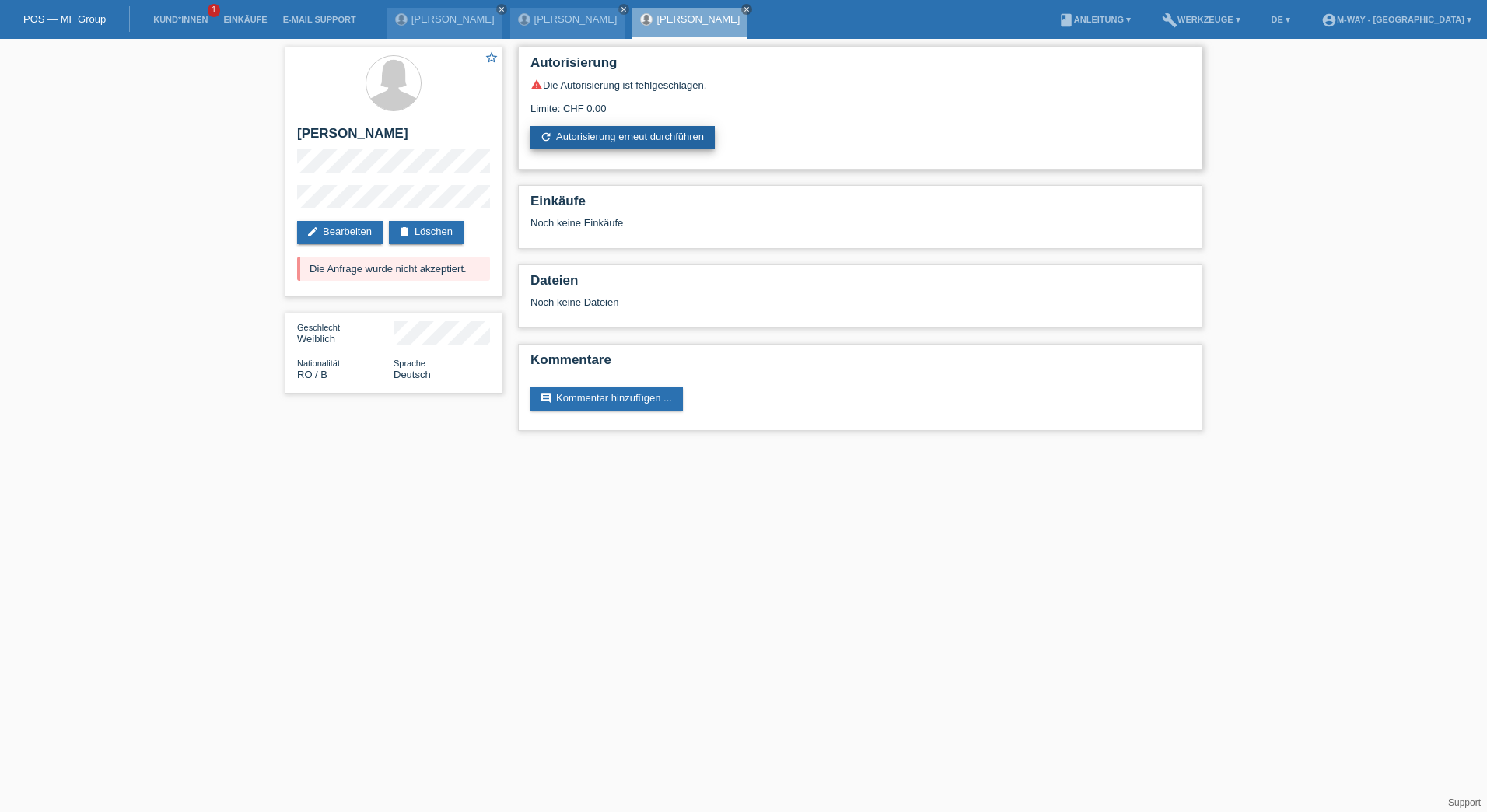
click at [657, 135] on link "refresh Autorisierung erneut durchführen" at bounding box center [622, 138] width 185 height 24
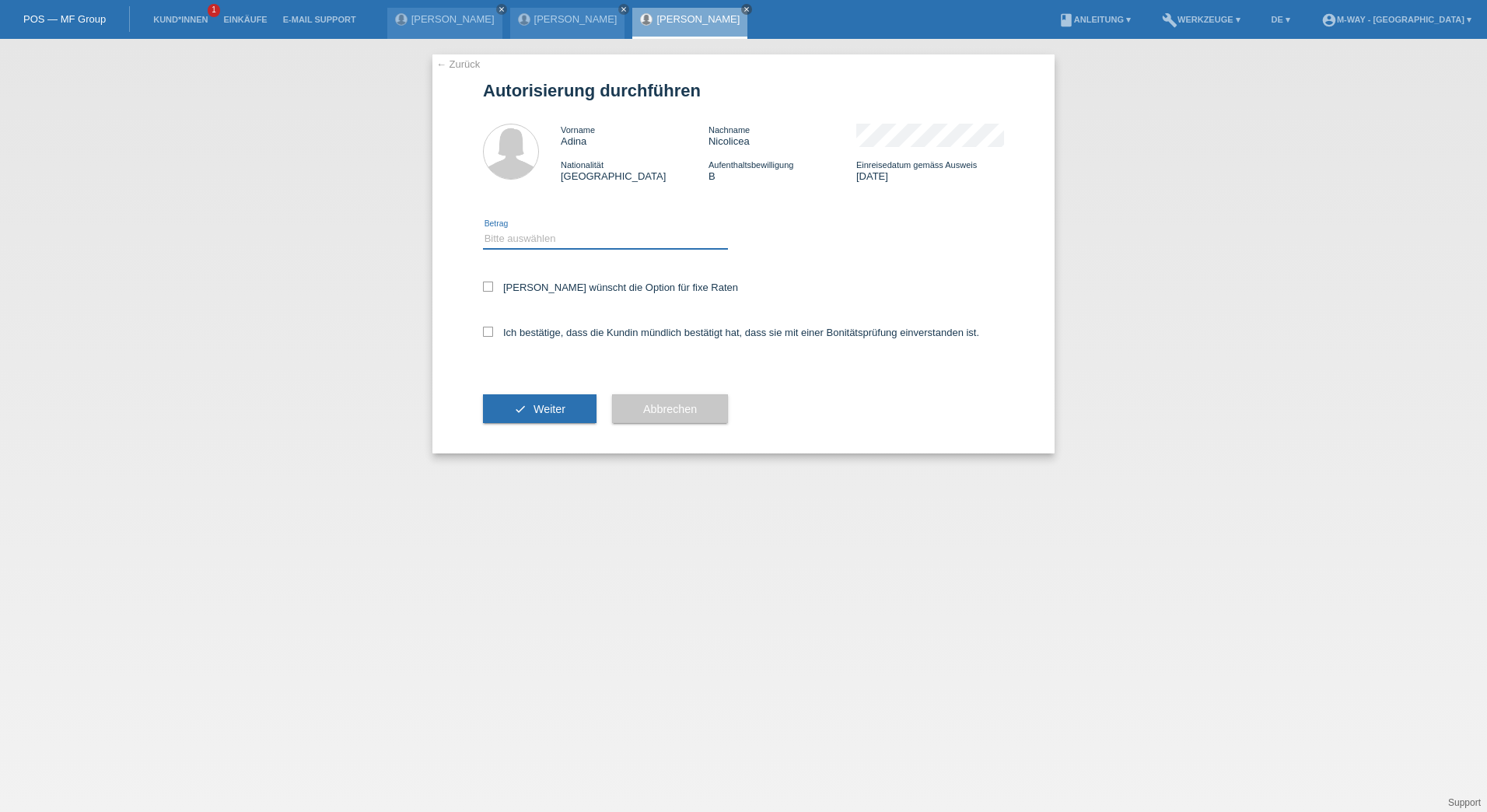
click at [514, 236] on select "Bitte auswählen CHF 1.00 - CHF 499.00 CHF 500.00 - CHF 1'999.00 CHF 2'000.00 - …" at bounding box center [605, 238] width 245 height 19
select select "3"
click at [483, 229] on select "Bitte auswählen CHF 1.00 - CHF 499.00 CHF 500.00 - CHF 1'999.00 CHF 2'000.00 - …" at bounding box center [605, 238] width 245 height 19
click at [490, 285] on icon at bounding box center [487, 286] width 10 height 10
click at [490, 285] on input "Kundin wünscht die Option für fixe Raten" at bounding box center [487, 286] width 10 height 10
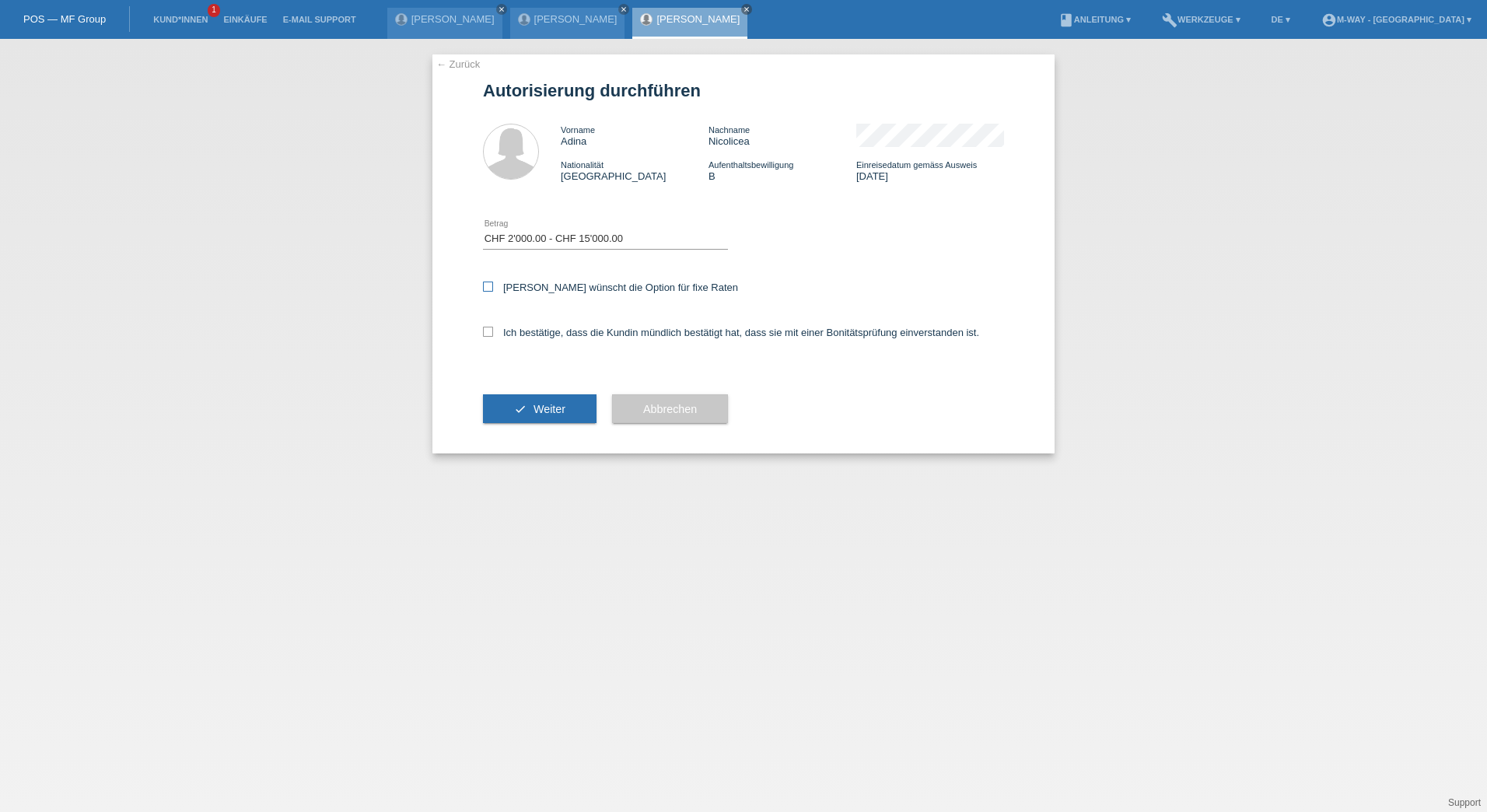
checkbox input "true"
click at [490, 332] on icon at bounding box center [487, 331] width 10 height 10
click at [490, 332] on input "Ich bestätige, dass die Kundin mündlich bestätigt hat, dass sie mit einer Bonit…" at bounding box center [487, 331] width 10 height 10
checkbox input "true"
click at [554, 396] on button "check Weiter" at bounding box center [539, 408] width 114 height 29
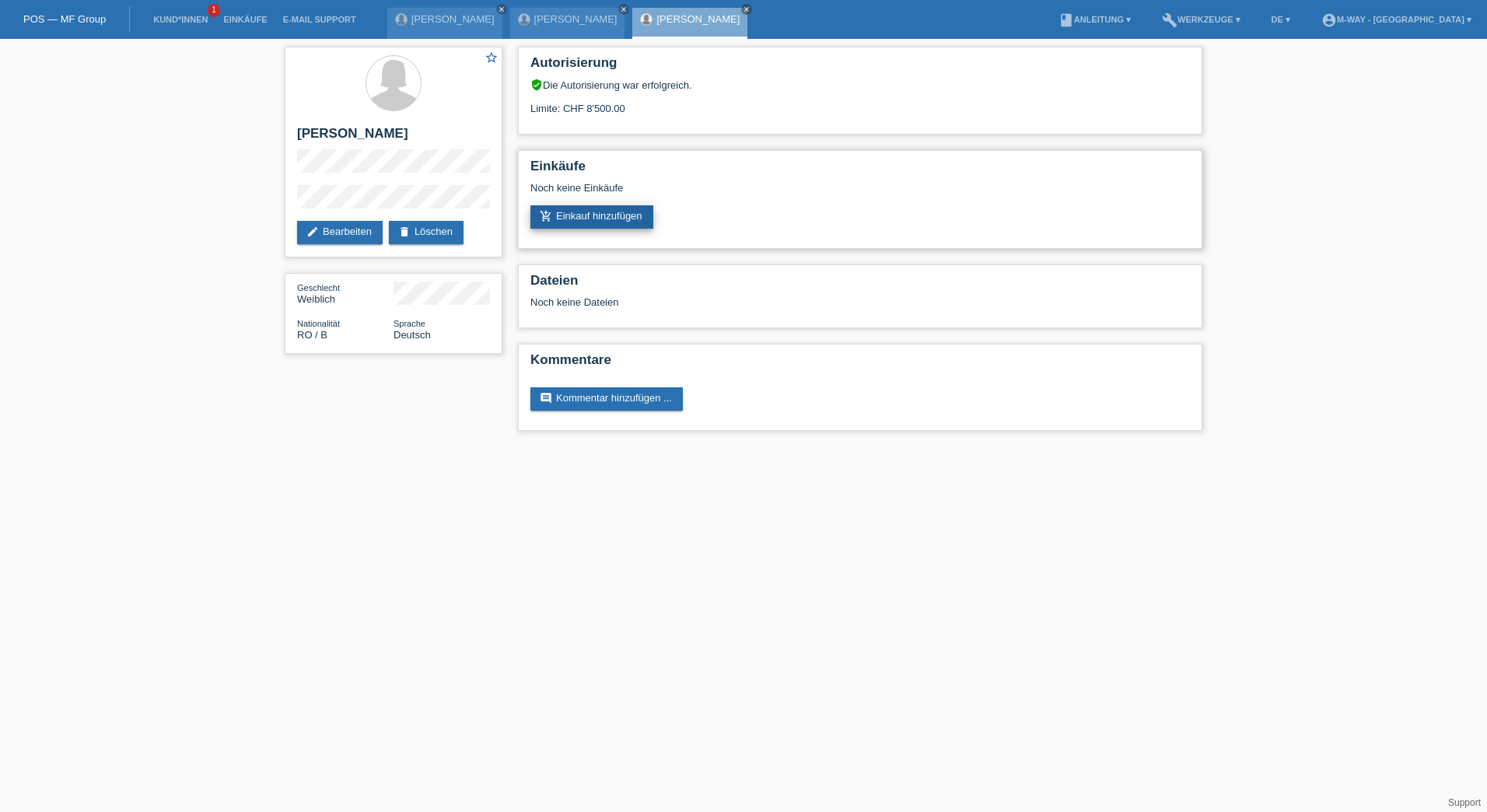
click at [569, 223] on link "add_shopping_cart Einkauf hinzufügen" at bounding box center [591, 217] width 123 height 24
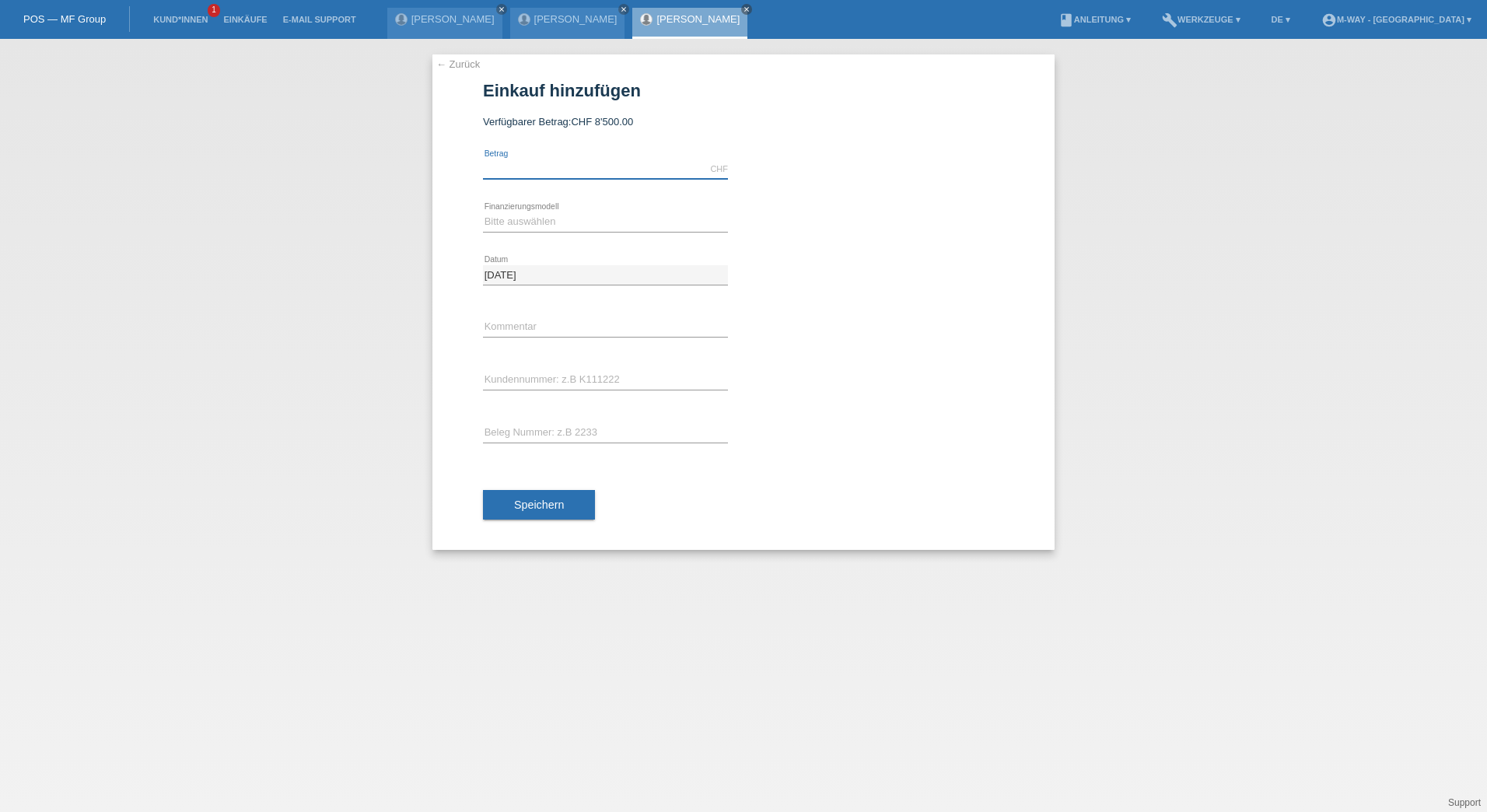
click at [498, 168] on input "text" at bounding box center [605, 168] width 245 height 19
type input "5000.00"
click at [528, 222] on select "Bitte auswählen Fixe Raten Kauf auf Rechnung mit Teilzahlungsoption" at bounding box center [605, 221] width 245 height 19
select select "77"
click at [483, 212] on select "Bitte auswählen Fixe Raten Kauf auf Rechnung mit Teilzahlungsoption" at bounding box center [605, 221] width 245 height 19
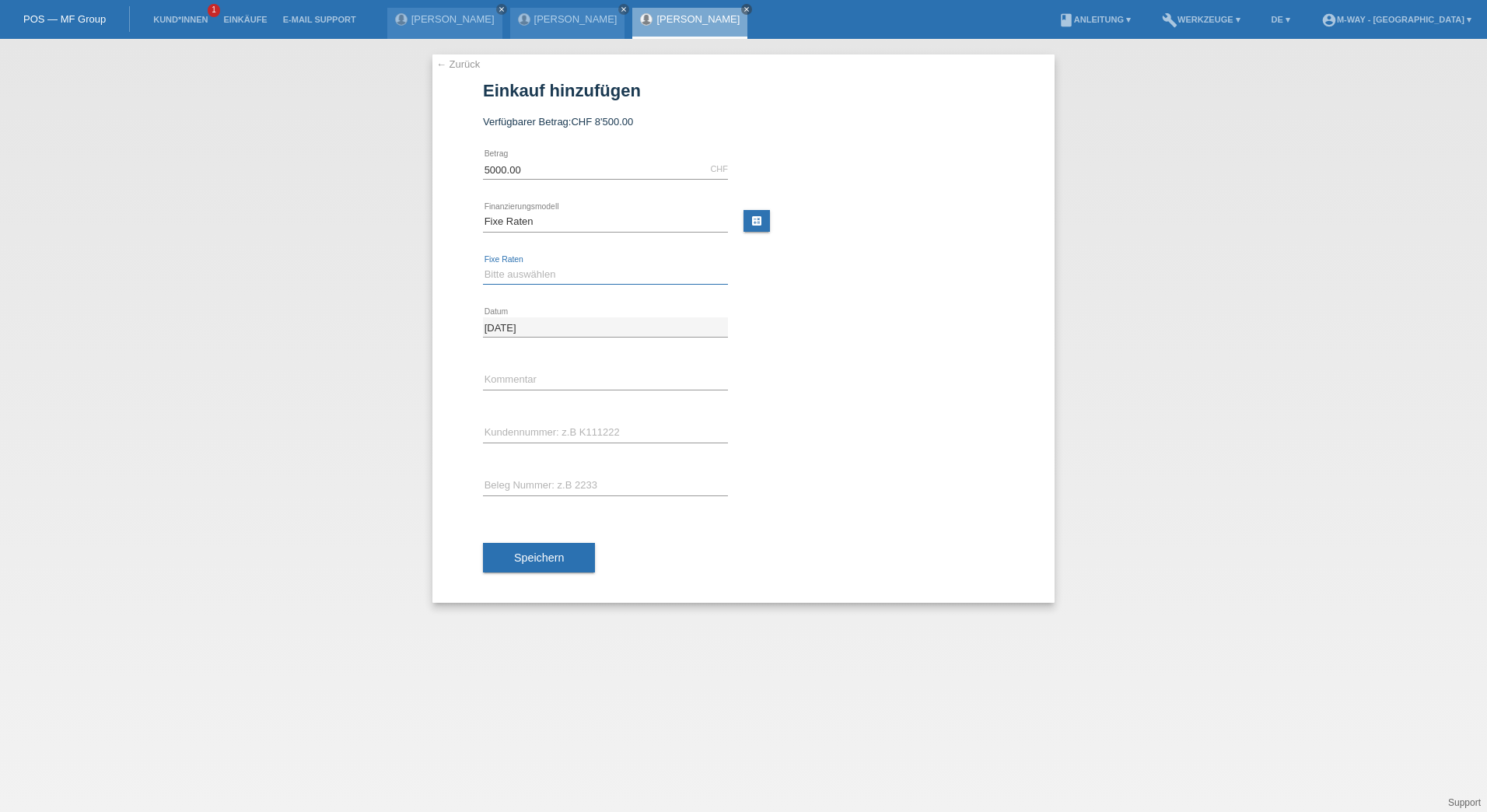
click at [506, 275] on select "Bitte auswählen 4 Raten 5 Raten 6 Raten 7 Raten 8 Raten 9 Raten 10 Raten 11 Rat…" at bounding box center [605, 275] width 245 height 19
select select "202"
click at [483, 266] on select "Bitte auswählen 4 Raten 5 Raten 6 Raten 7 Raten 8 Raten 9 Raten 10 Raten 11 Rat…" at bounding box center [605, 275] width 245 height 19
click at [526, 435] on input "text" at bounding box center [605, 432] width 245 height 19
type input "K134602"
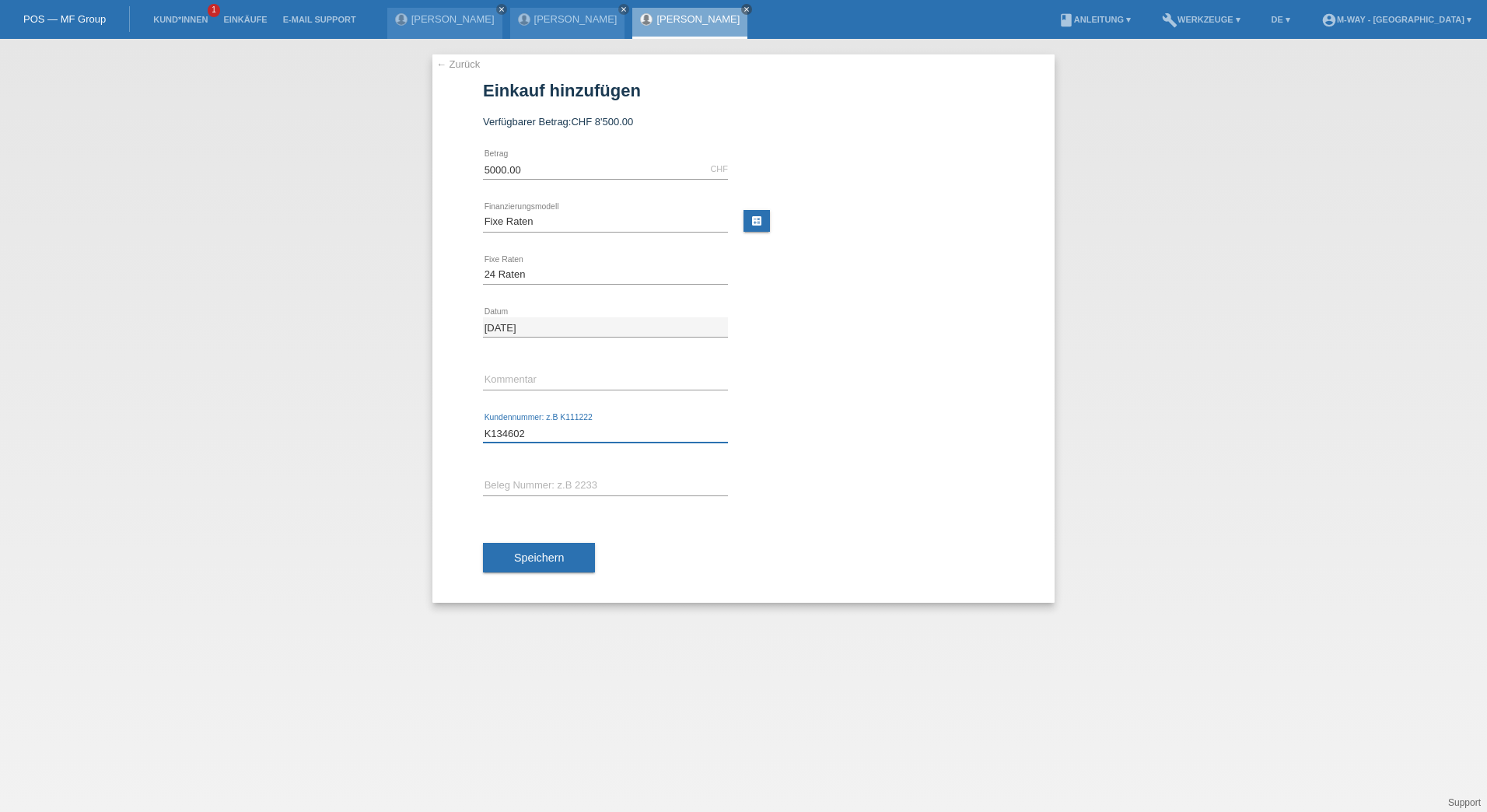
type input "45509"
click at [527, 562] on span "Speichern" at bounding box center [538, 557] width 50 height 13
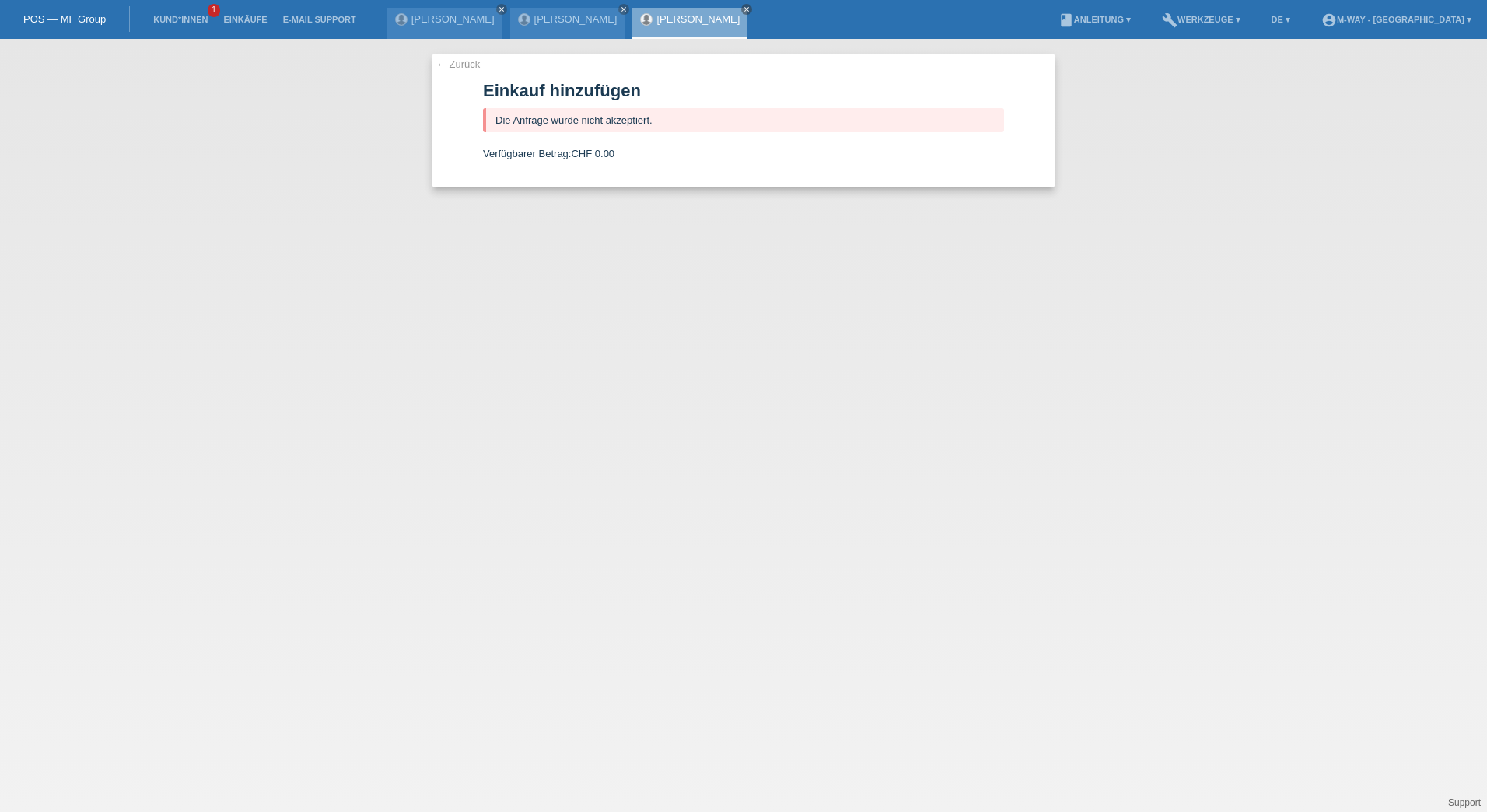
click at [186, 13] on li "Kund*innen 1" at bounding box center [180, 20] width 70 height 40
click at [194, 17] on link "Kund*innen" at bounding box center [180, 19] width 70 height 9
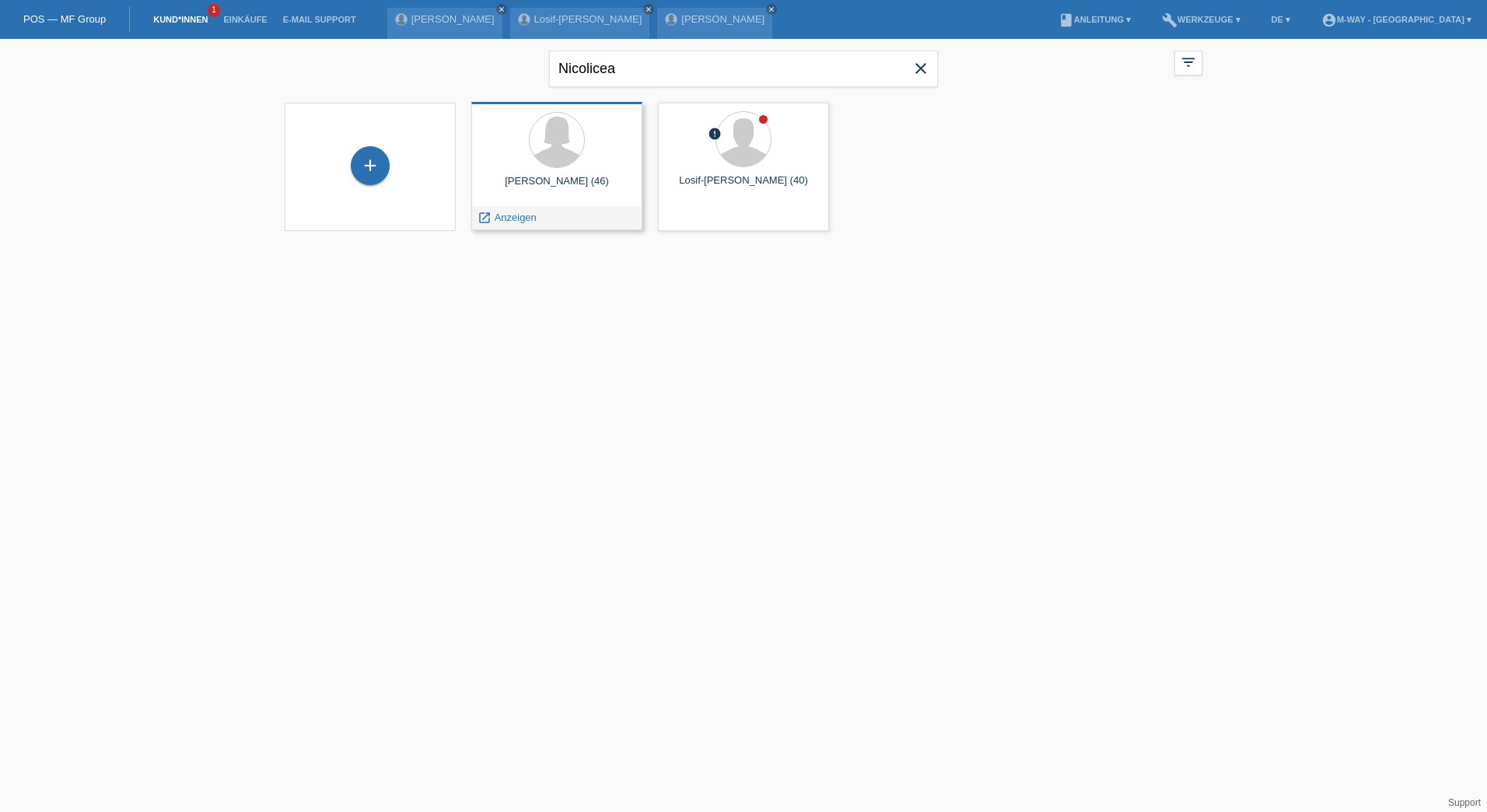
click at [538, 188] on div "[PERSON_NAME] (46)" at bounding box center [557, 186] width 146 height 25
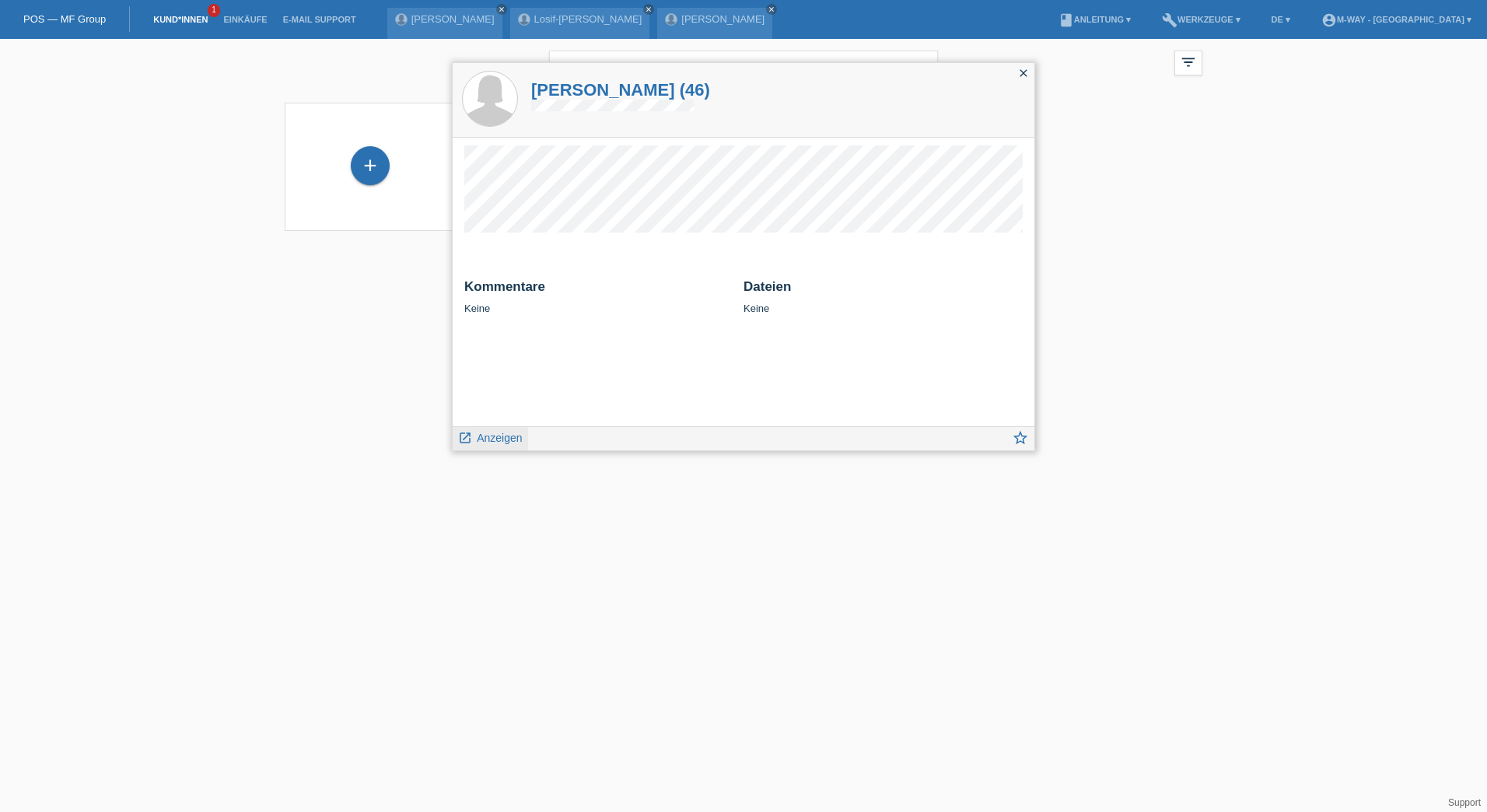
click at [490, 438] on span "Anzeigen" at bounding box center [499, 438] width 45 height 13
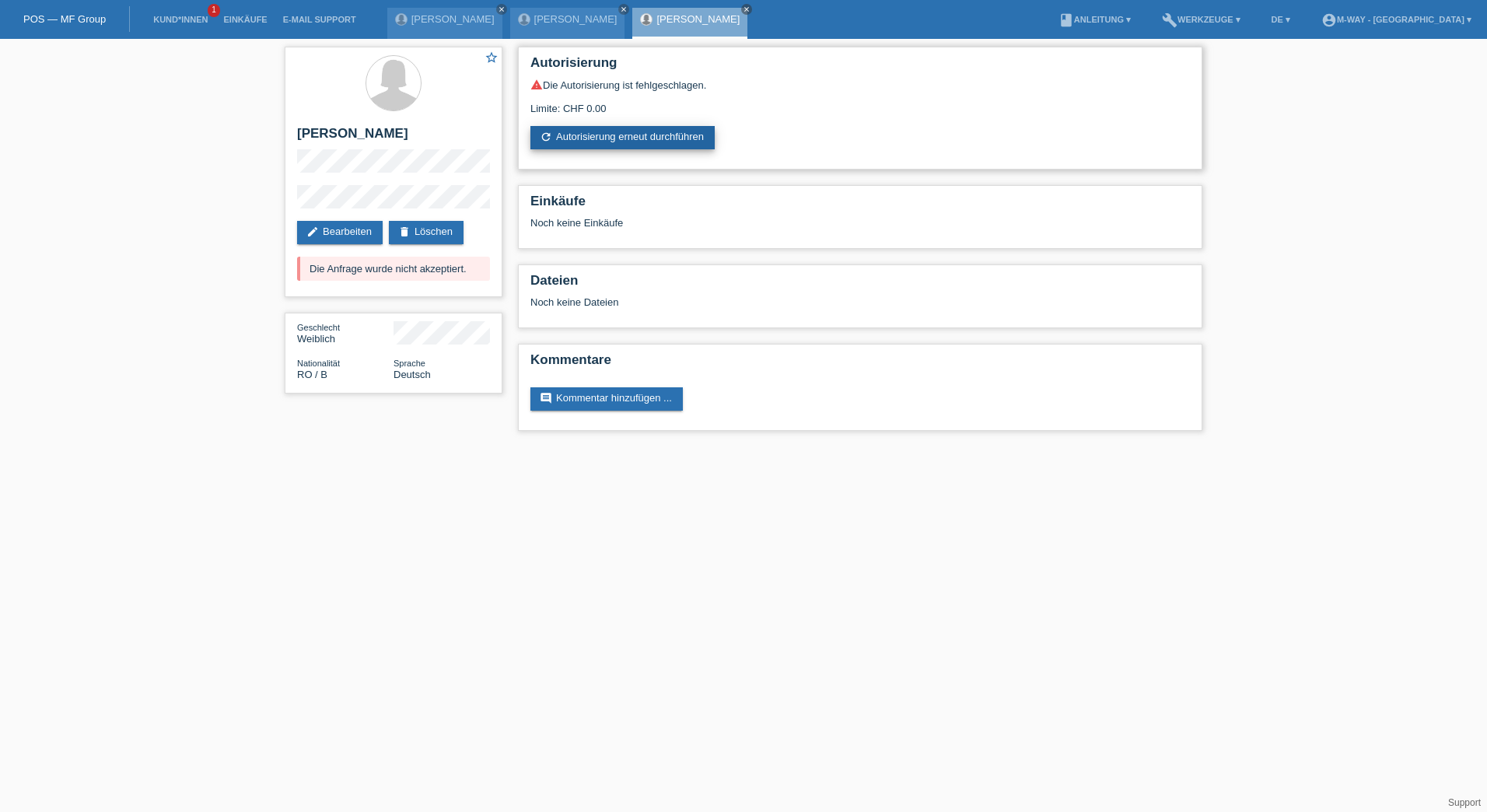
click at [594, 138] on link "refresh Autorisierung erneut durchführen" at bounding box center [622, 138] width 185 height 24
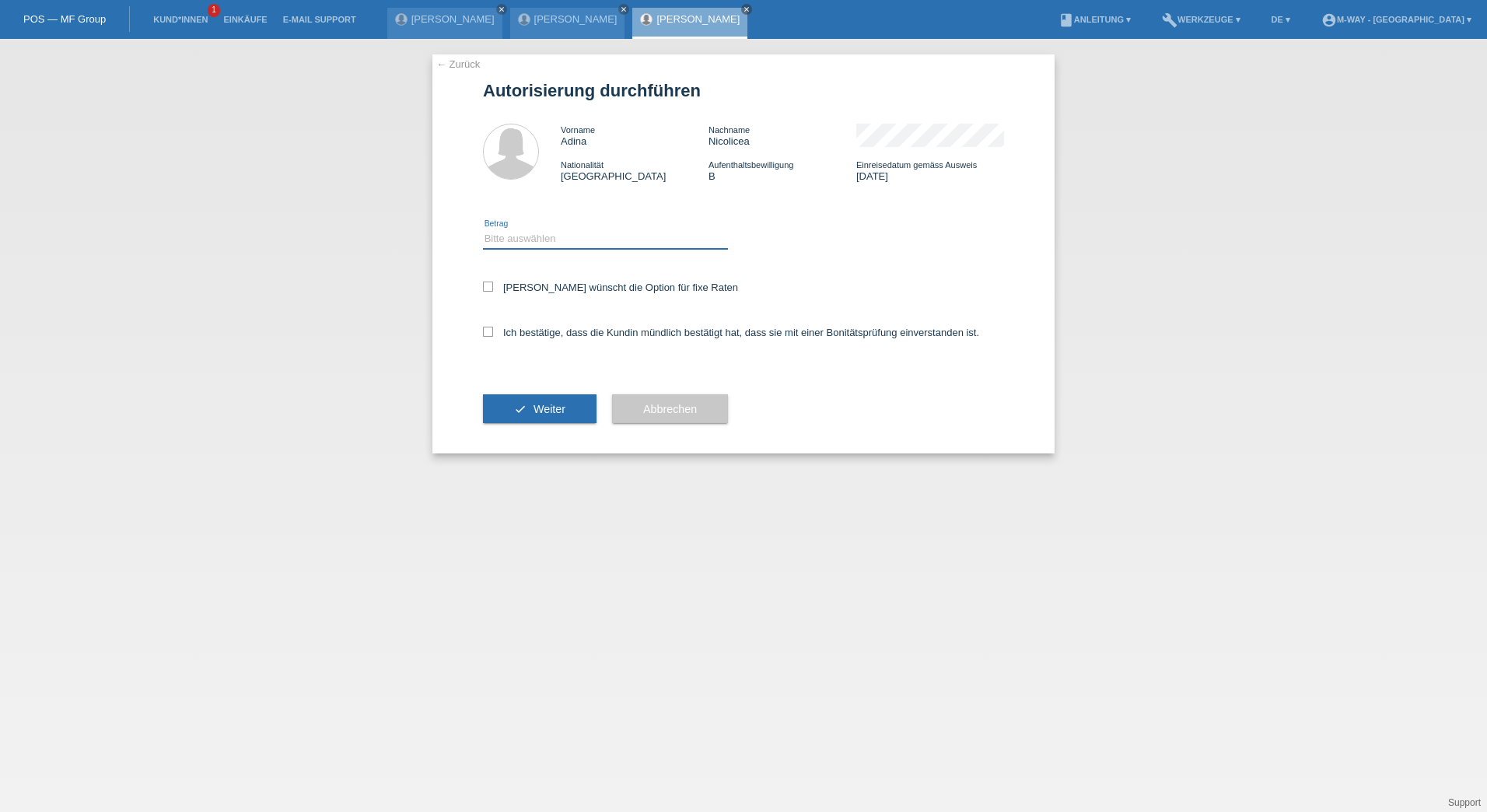
click at [539, 236] on select "Bitte auswählen CHF 1.00 - CHF 499.00 CHF 500.00 - CHF 1'999.00 CHF 2'000.00 - …" at bounding box center [605, 238] width 245 height 19
select select "3"
click at [483, 229] on select "Bitte auswählen CHF 1.00 - CHF 499.00 CHF 500.00 - CHF 1'999.00 CHF 2'000.00 - …" at bounding box center [605, 238] width 245 height 19
click at [485, 280] on div "[PERSON_NAME] wünscht die Option für fixe Raten" at bounding box center [743, 288] width 521 height 45
click at [487, 290] on icon at bounding box center [487, 286] width 10 height 10
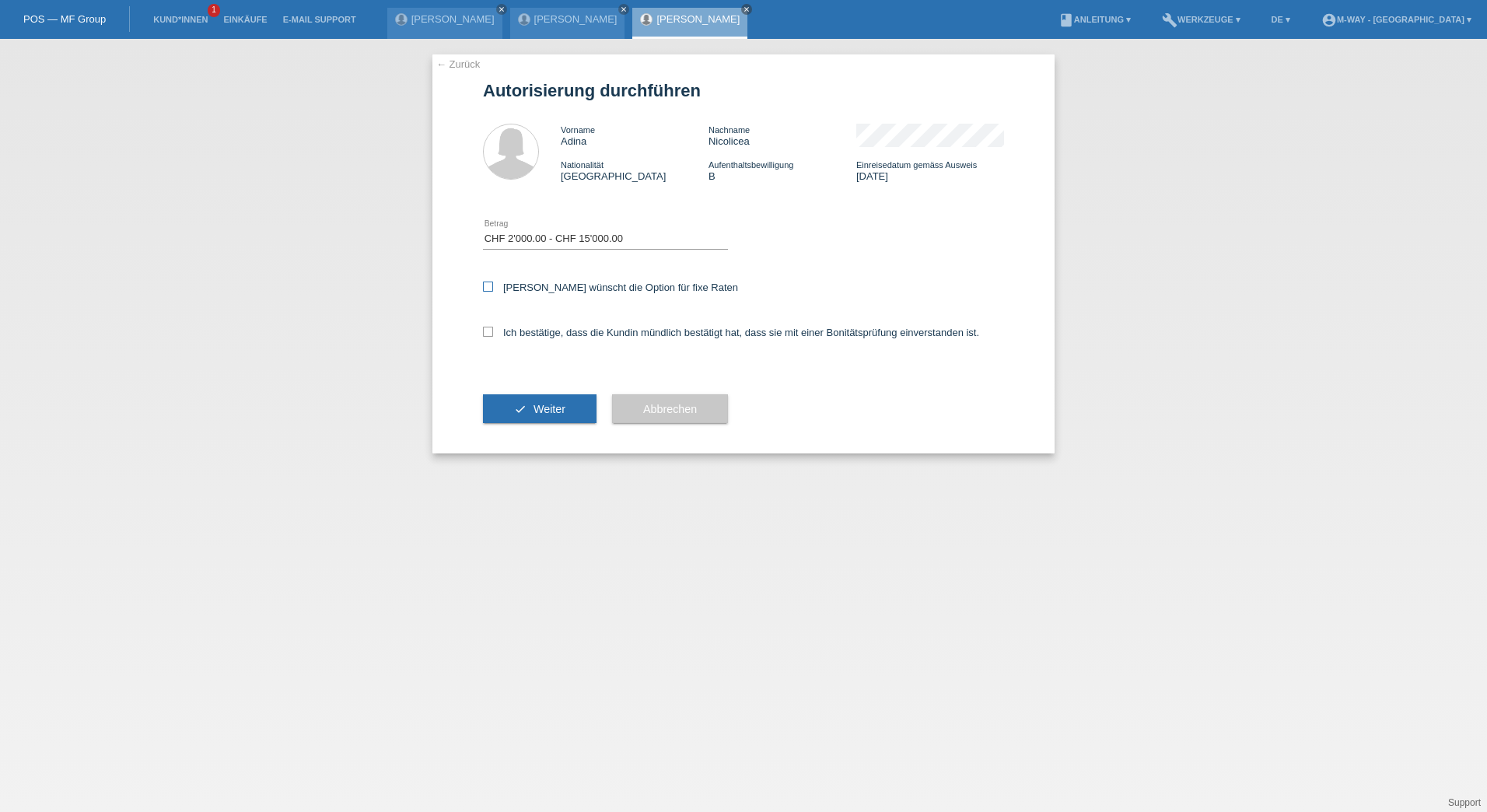
click at [487, 290] on input "[PERSON_NAME] wünscht die Option für fixe Raten" at bounding box center [487, 286] width 10 height 10
checkbox input "true"
click at [492, 329] on icon at bounding box center [487, 331] width 10 height 10
click at [492, 329] on input "Ich bestätige, dass die Kundin mündlich bestätigt hat, dass sie mit einer Bonit…" at bounding box center [487, 331] width 10 height 10
checkbox input "true"
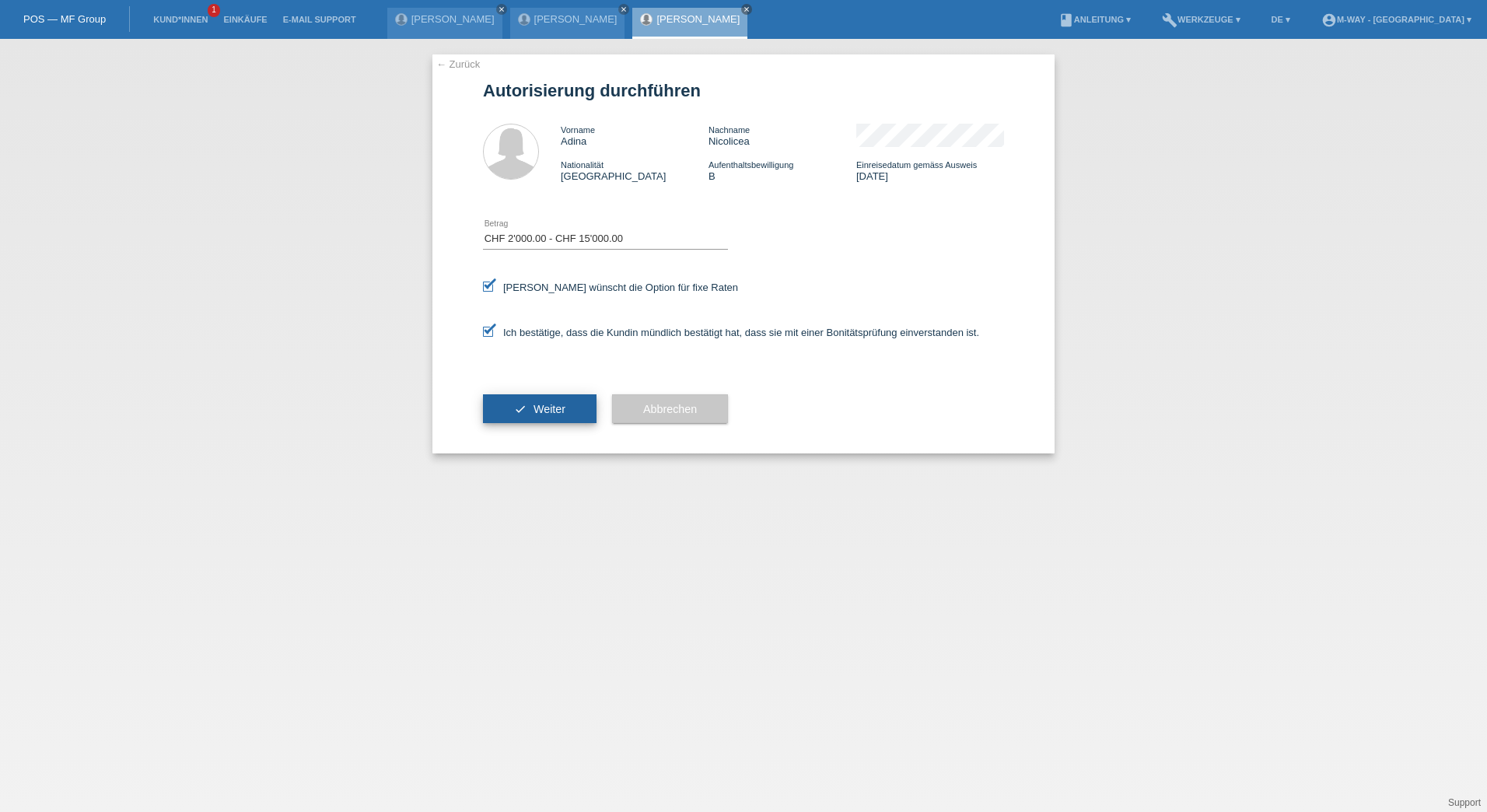
click at [538, 401] on button "check Weiter" at bounding box center [539, 408] width 114 height 29
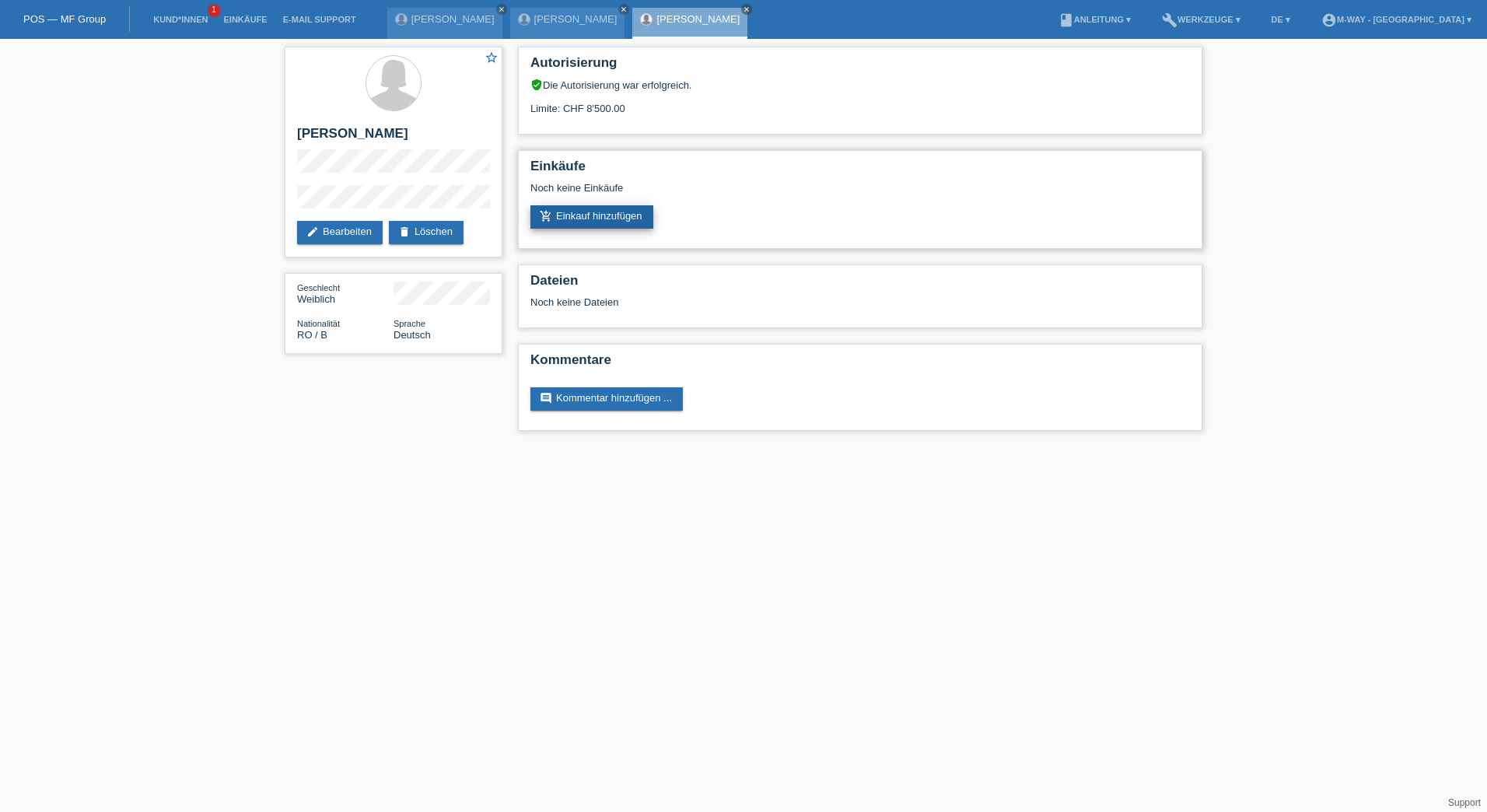
click at [579, 225] on link "add_shopping_cart Einkauf hinzufügen" at bounding box center [591, 217] width 123 height 24
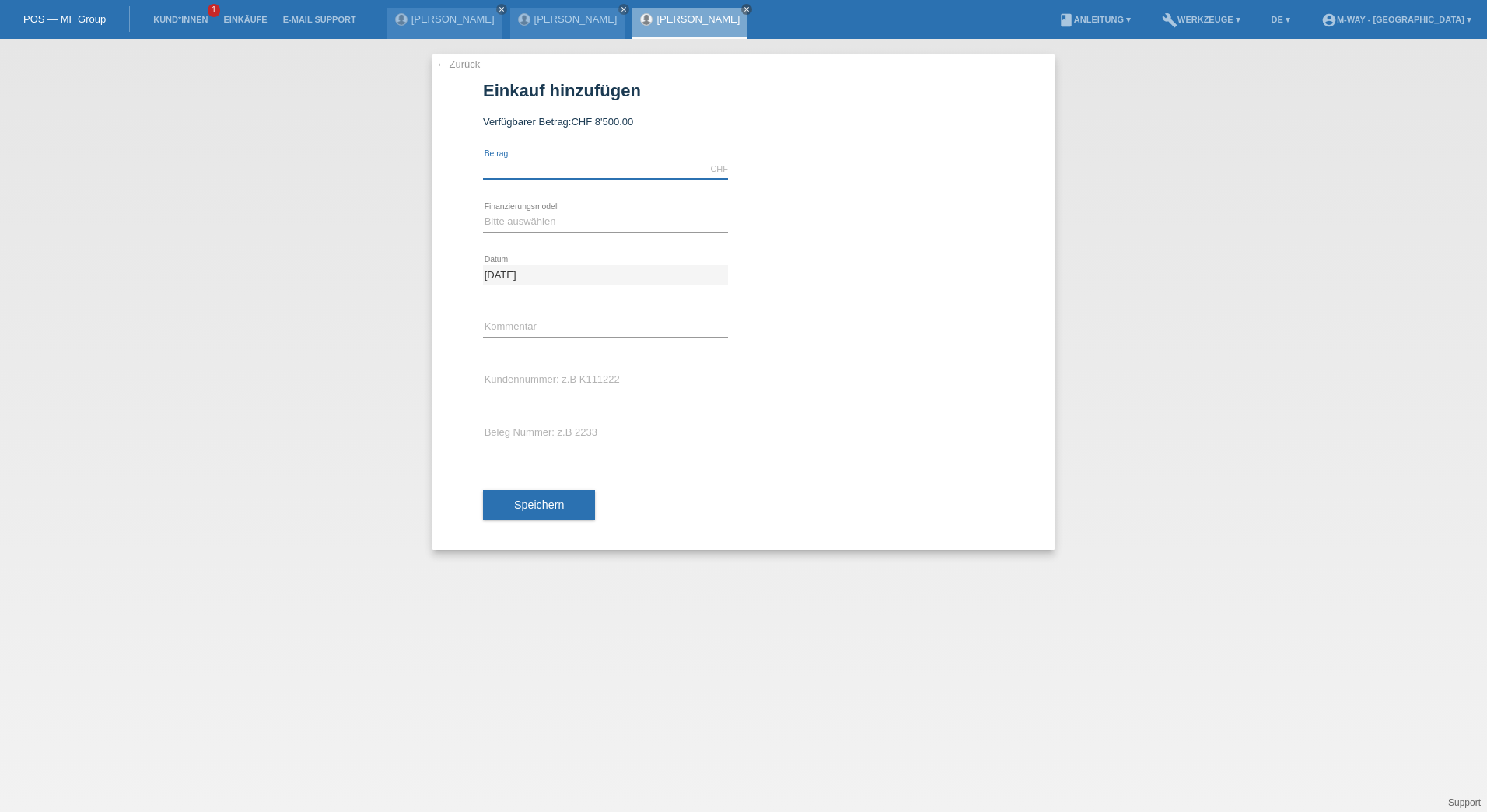
click at [516, 173] on input "text" at bounding box center [605, 168] width 245 height 19
click at [603, 167] on input "4000" at bounding box center [605, 168] width 245 height 19
type input "4000.00"
click at [490, 232] on icon at bounding box center [605, 232] width 245 height 1
click at [498, 219] on select "Bitte auswählen Fixe Raten Kauf auf Rechnung mit Teilzahlungsoption" at bounding box center [605, 221] width 245 height 19
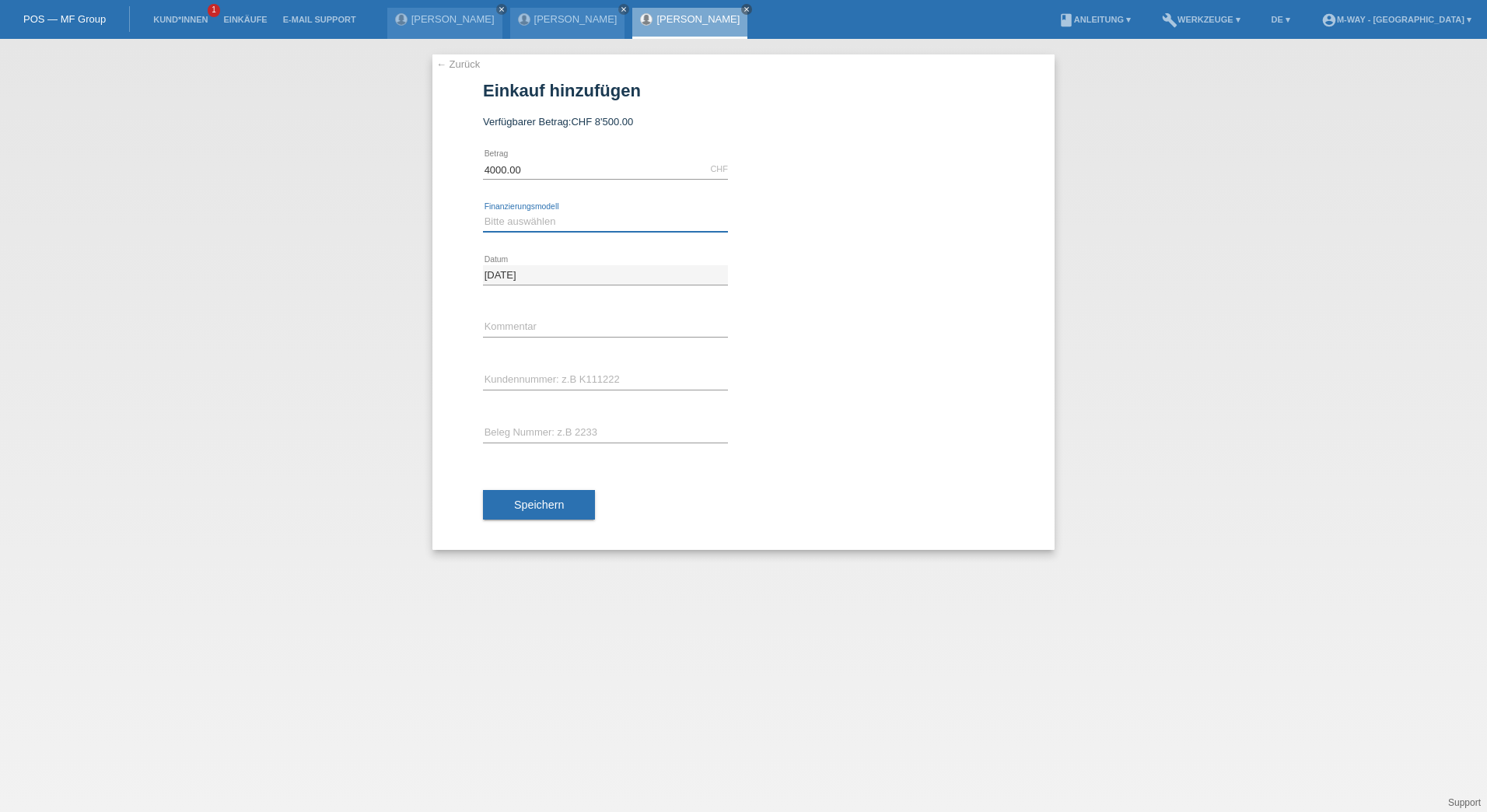
select select "77"
click at [483, 212] on select "Bitte auswählen Fixe Raten Kauf auf Rechnung mit Teilzahlungsoption" at bounding box center [605, 221] width 245 height 19
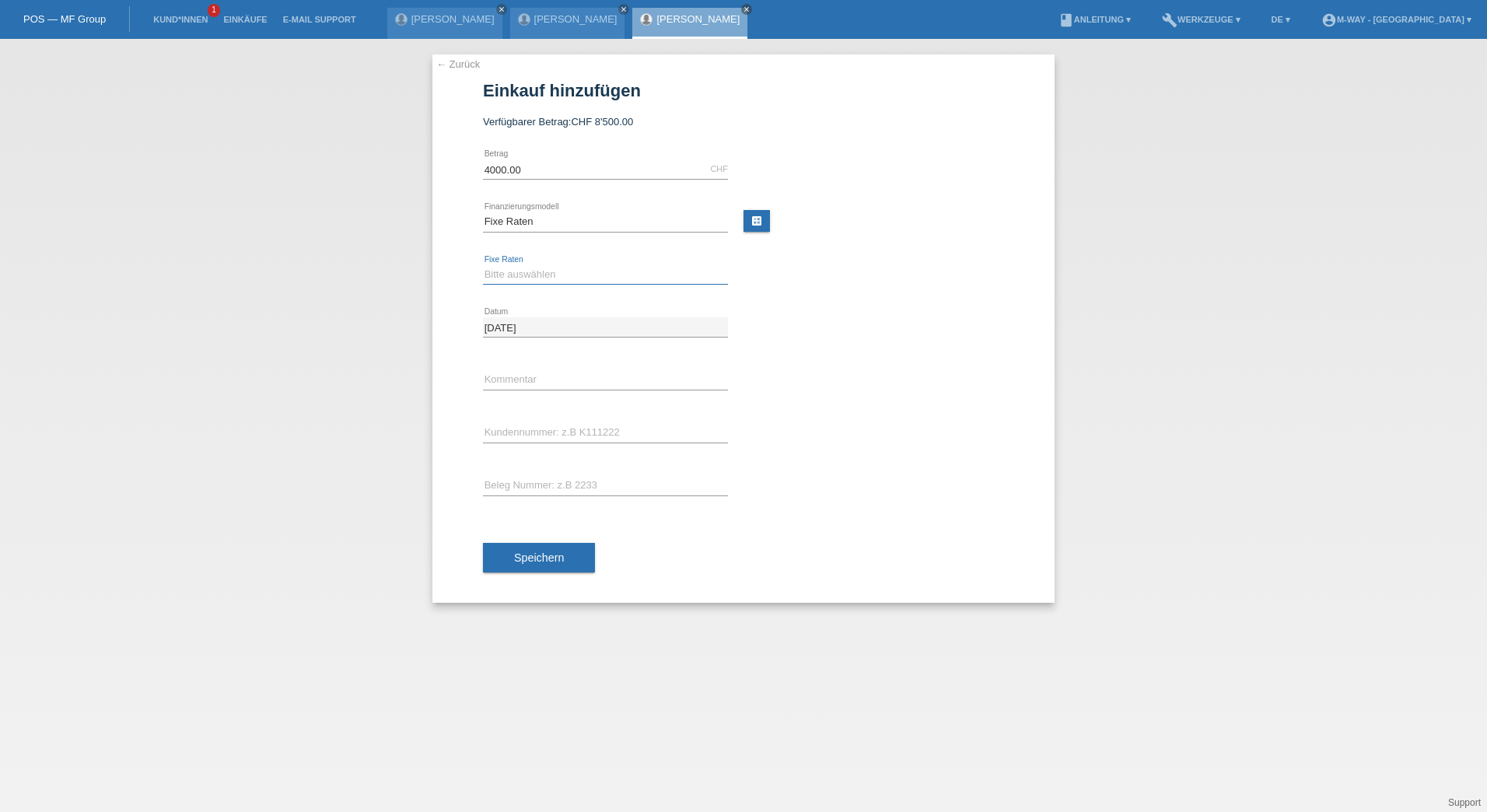
click at [511, 282] on select "Bitte auswählen 4 Raten 5 Raten 6 Raten 7 Raten 8 Raten 9 Raten 10 Raten 11 Rat…" at bounding box center [605, 275] width 245 height 19
select select "202"
click at [483, 266] on select "Bitte auswählen 4 Raten 5 Raten 6 Raten 7 Raten 8 Raten 9 Raten 10 Raten 11 Rat…" at bounding box center [605, 275] width 245 height 19
click at [510, 430] on input "text" at bounding box center [605, 432] width 245 height 19
type input "K134602"
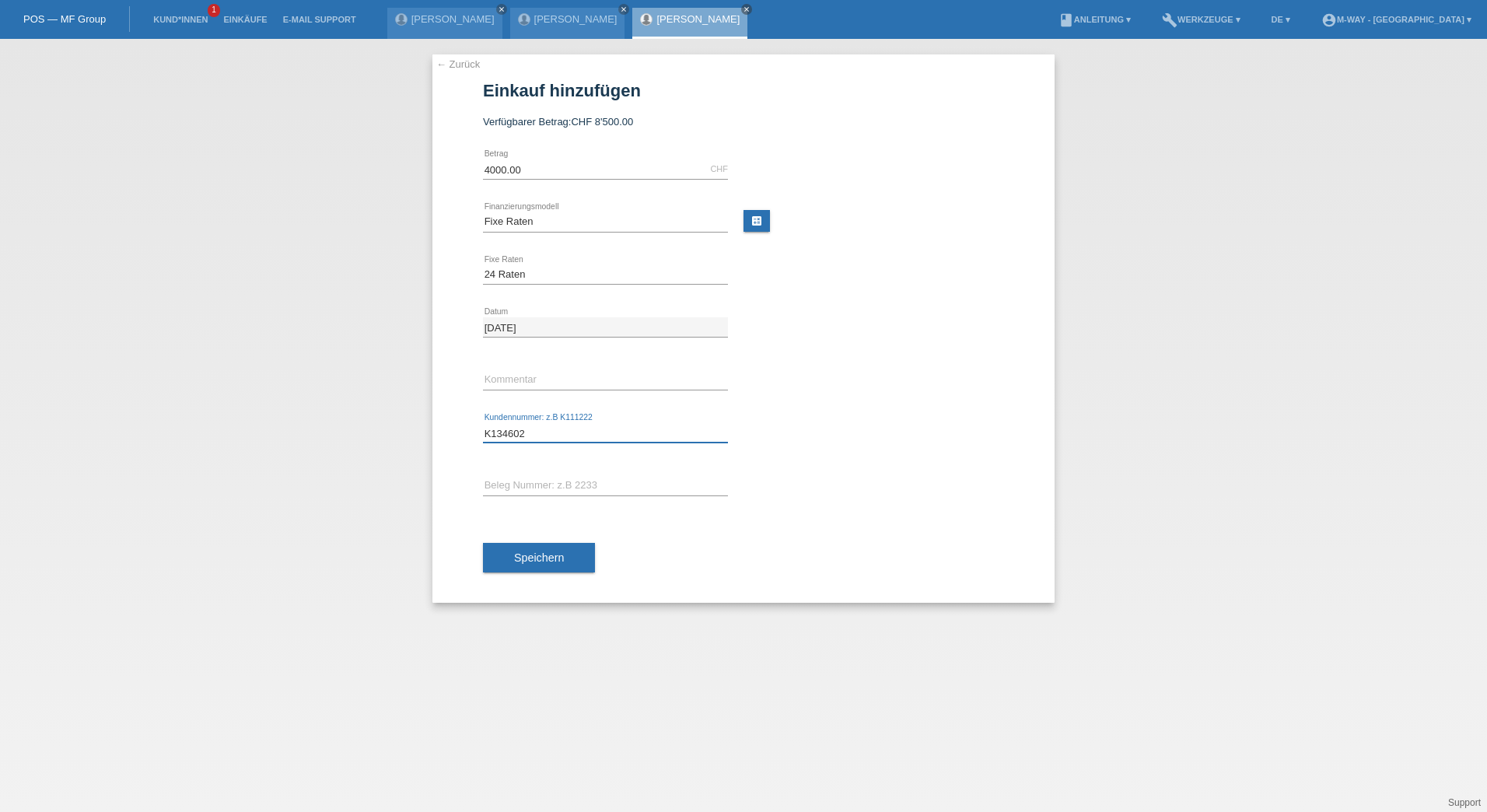
type input "45509"
drag, startPoint x: 532, startPoint y: 557, endPoint x: 535, endPoint y: 546, distance: 11.4
click at [532, 556] on span "Speichern" at bounding box center [538, 557] width 50 height 13
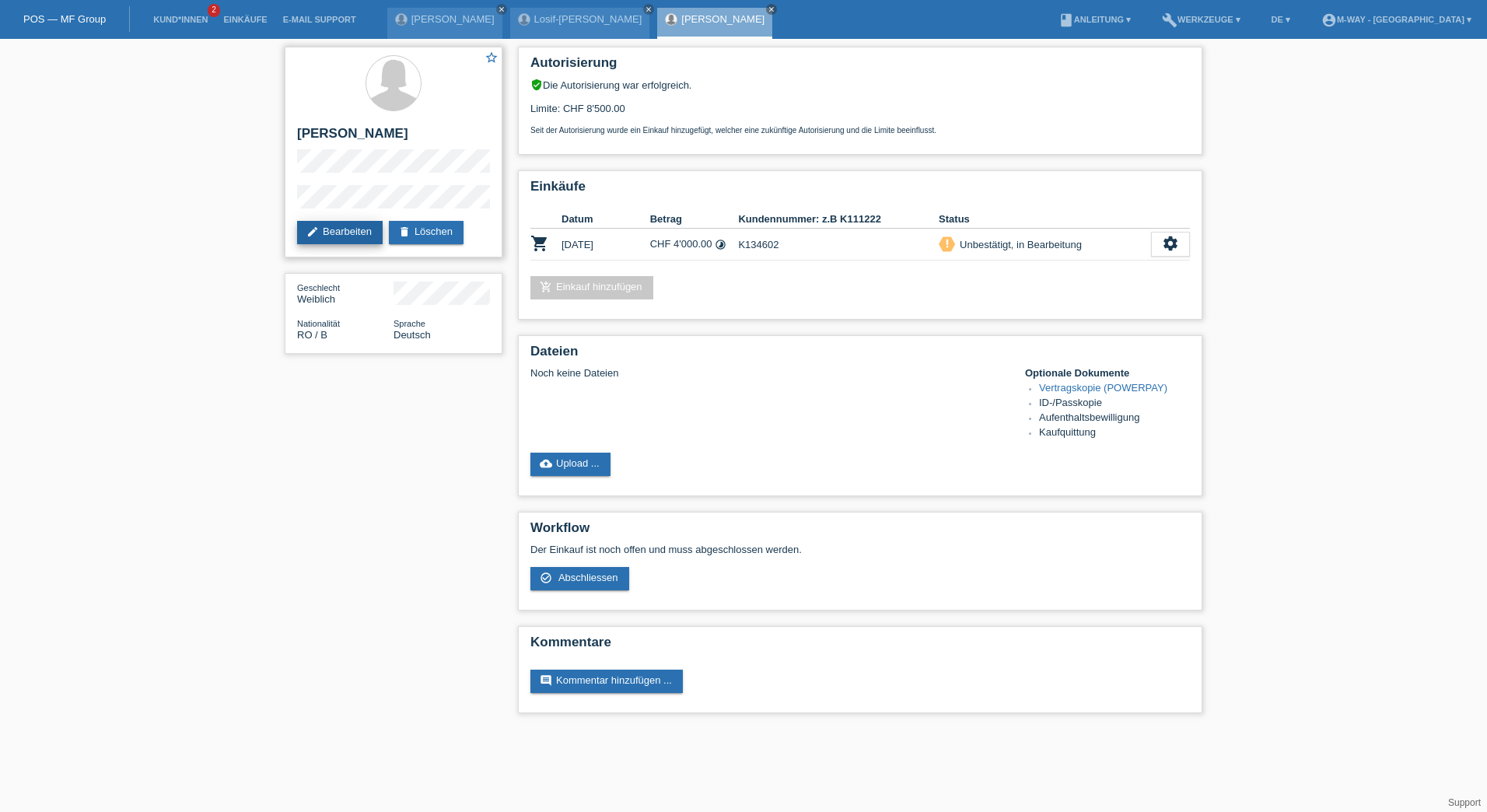
click at [348, 229] on link "edit Bearbeiten" at bounding box center [340, 233] width 85 height 24
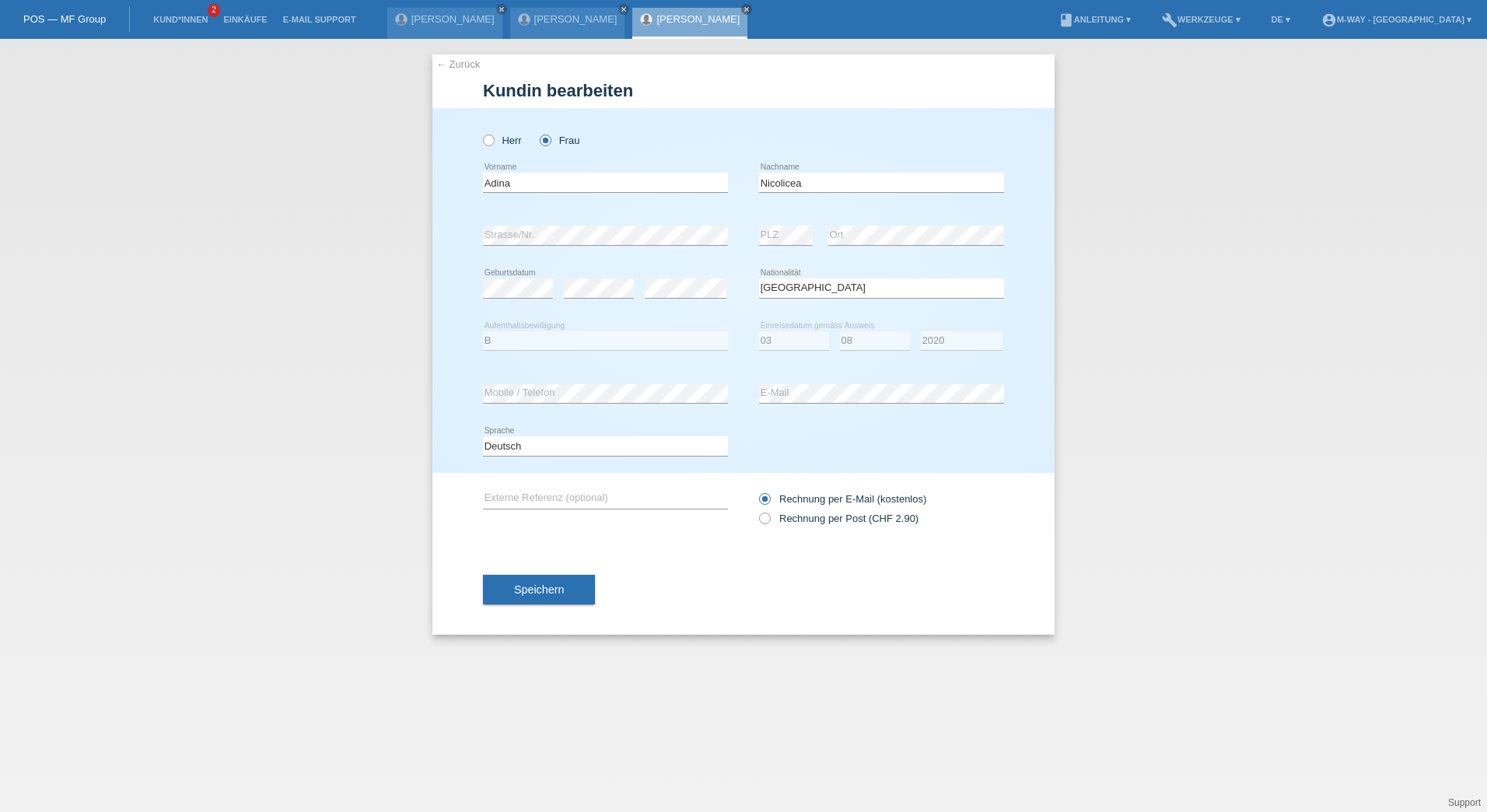
select select "RO"
select select "B"
select select "03"
select select "08"
select select "2020"
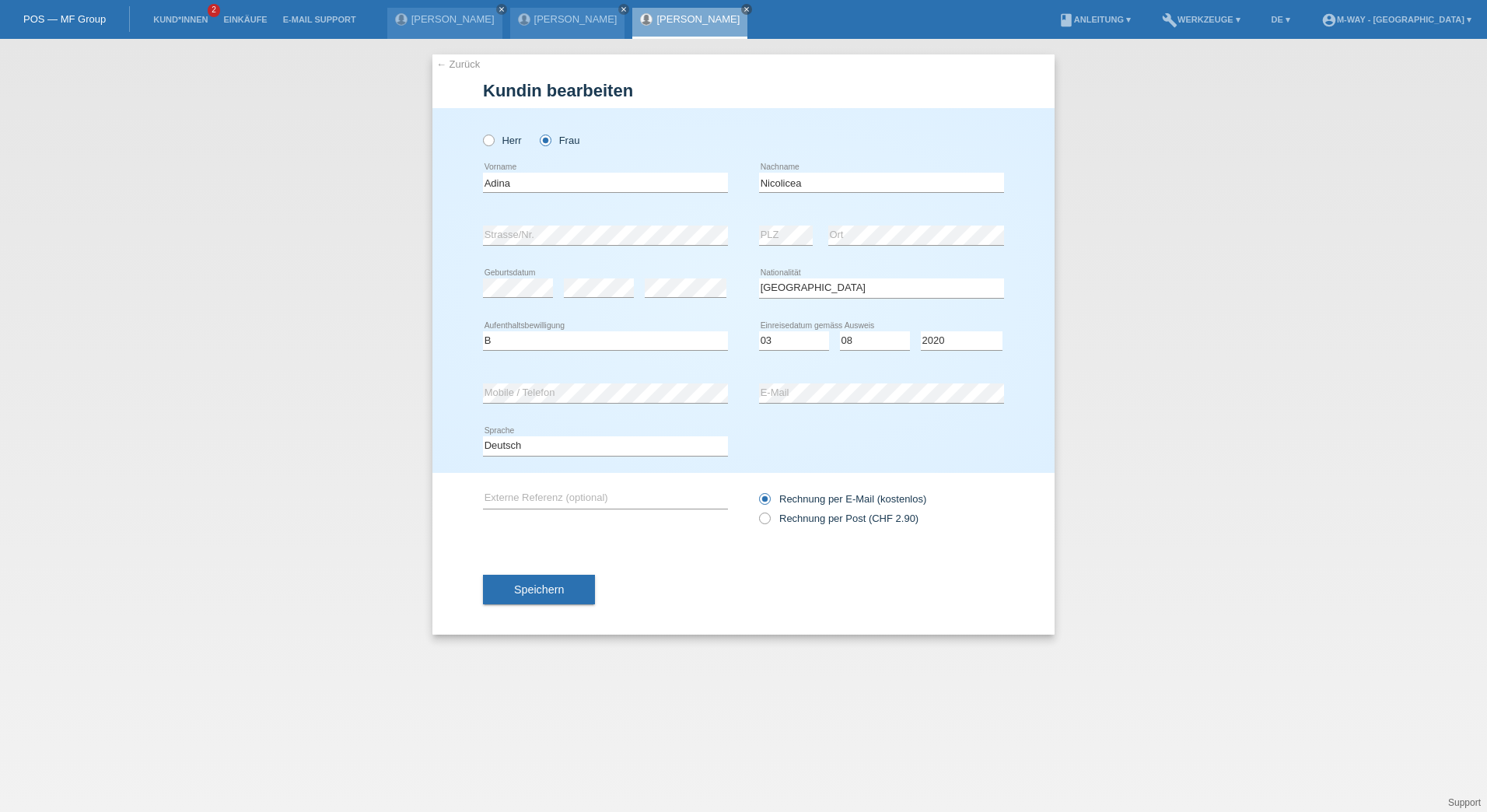
click at [1226, 174] on div "← Zurück Kundin bearbeiten Herr Frau Adina error Vorname error" at bounding box center [743, 426] width 1487 height 773
click at [441, 64] on link "← Zurück" at bounding box center [458, 64] width 44 height 12
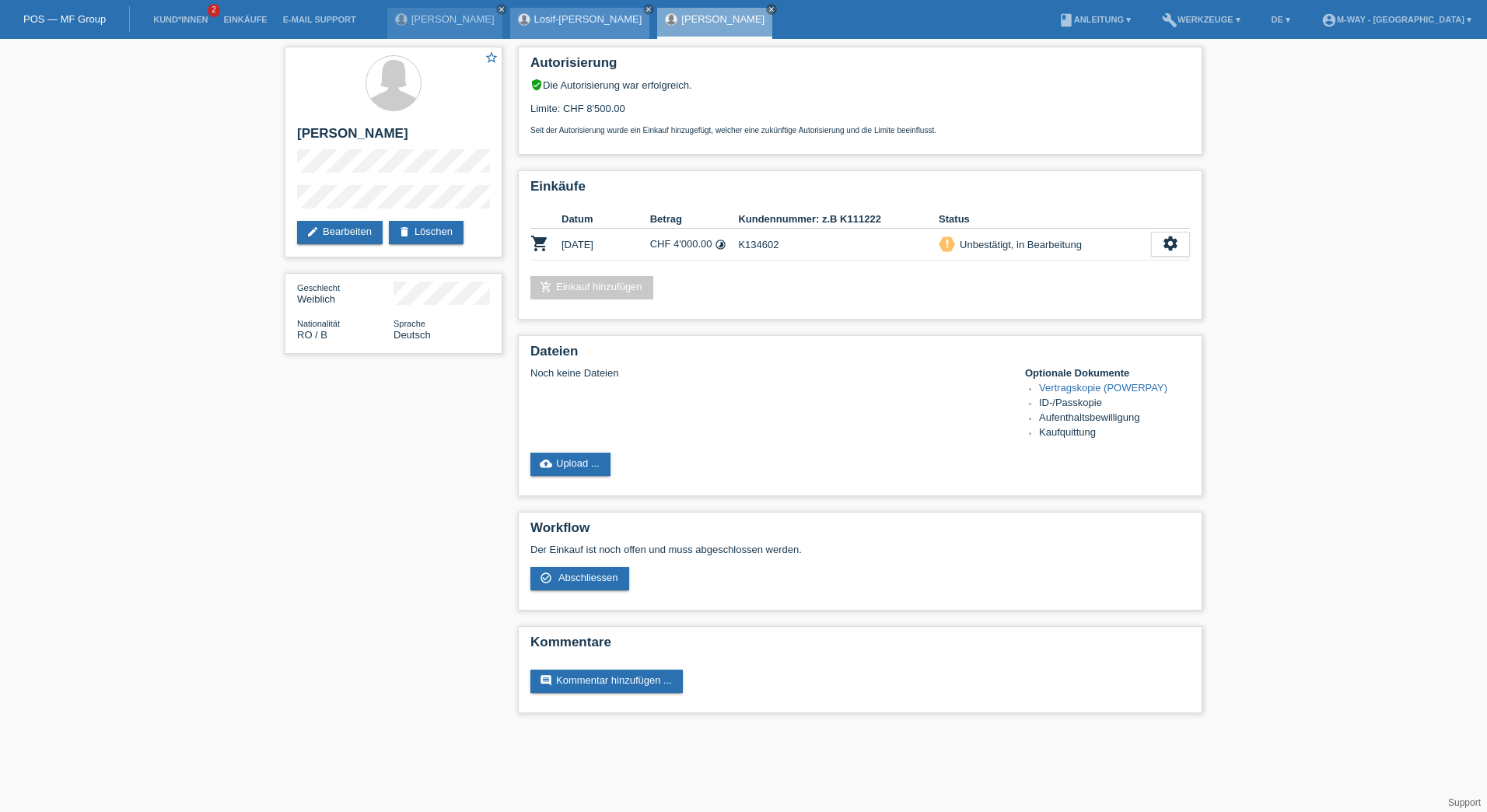
click at [574, 30] on div "Losif-[PERSON_NAME] close" at bounding box center [580, 24] width 140 height 31
click at [567, 14] on link "Losif-[PERSON_NAME]" at bounding box center [588, 19] width 108 height 12
